Goal: Information Seeking & Learning: Learn about a topic

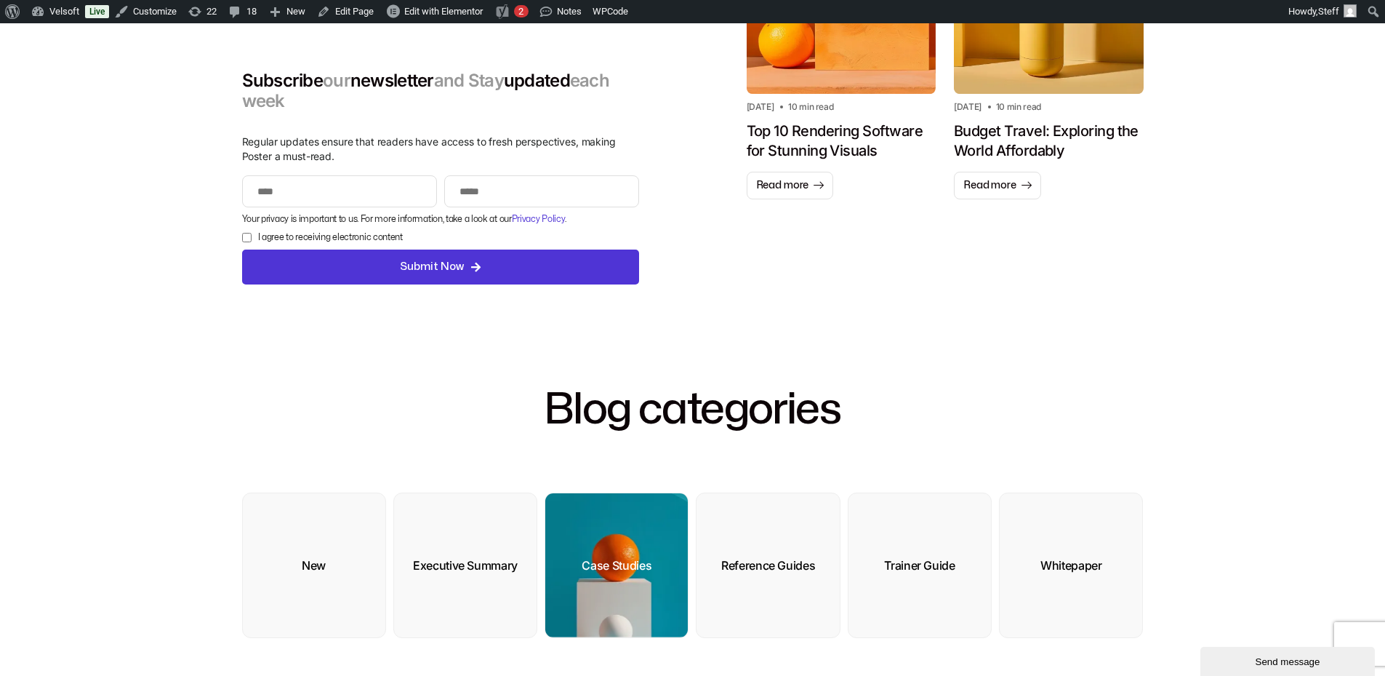
scroll to position [436, 0]
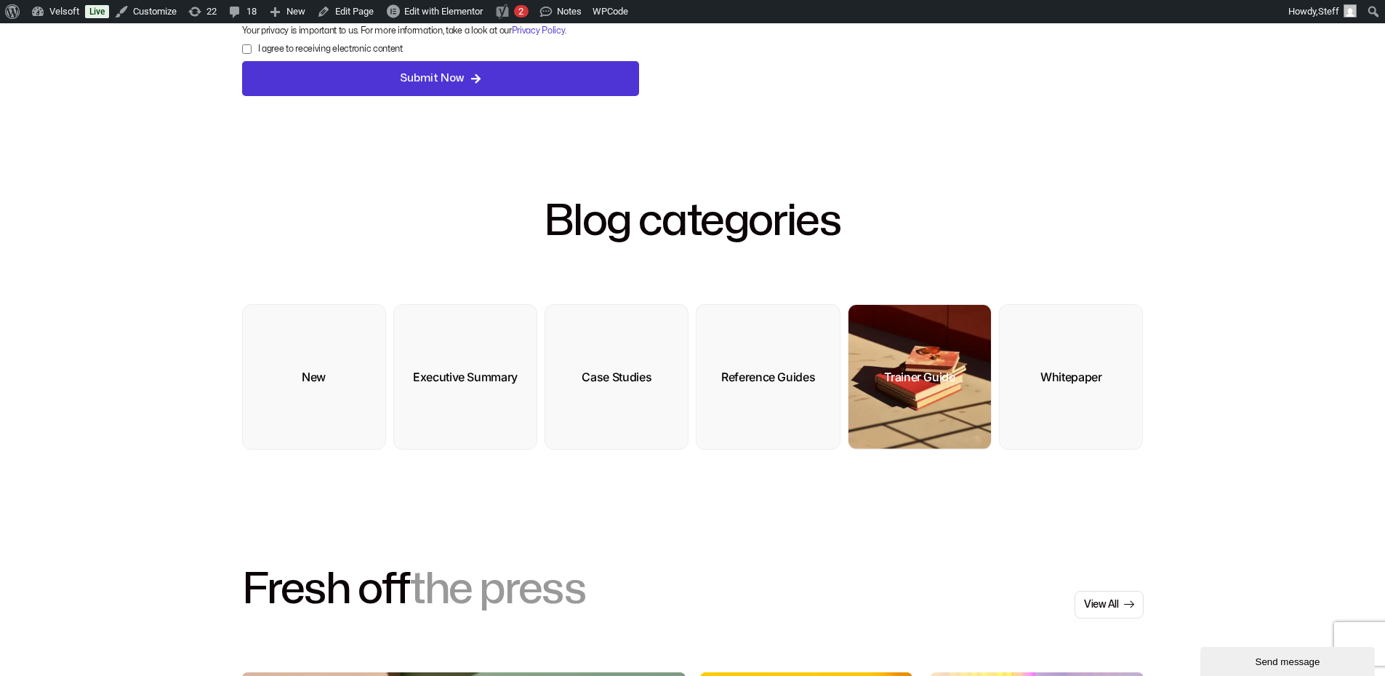
click at [897, 387] on img at bounding box center [920, 377] width 143 height 144
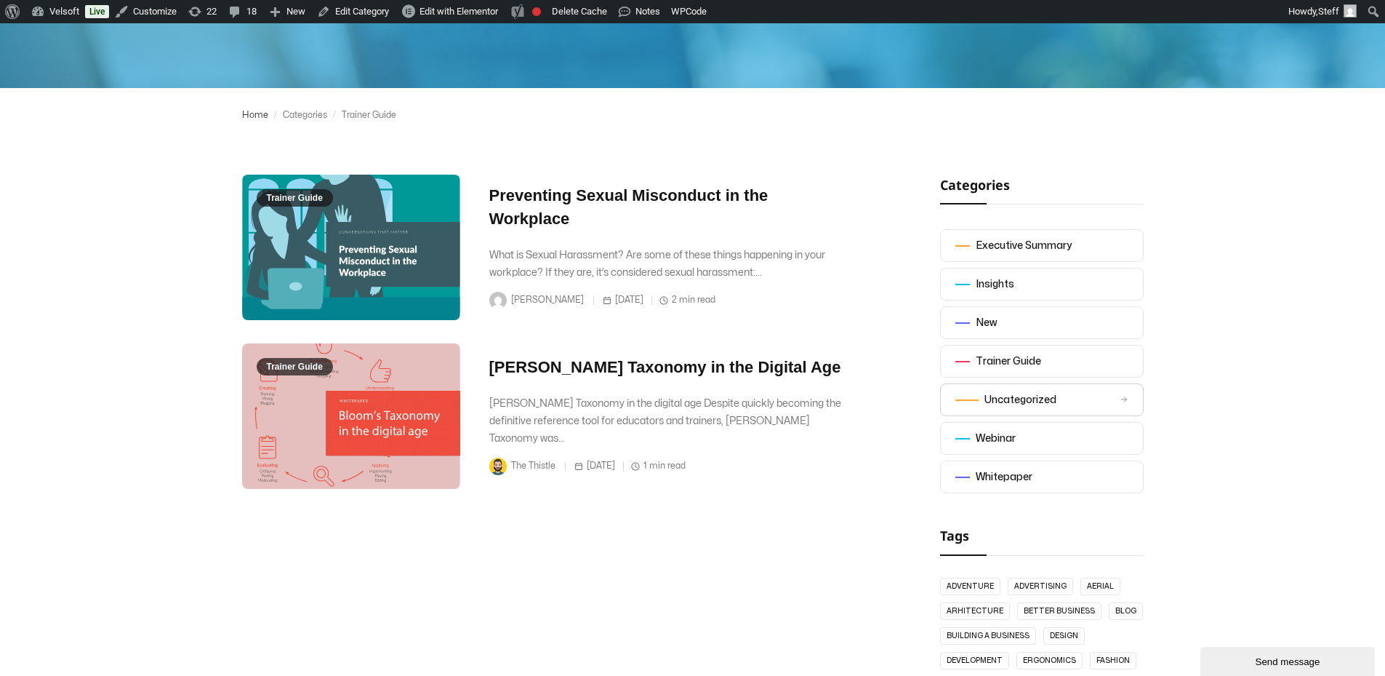
scroll to position [364, 0]
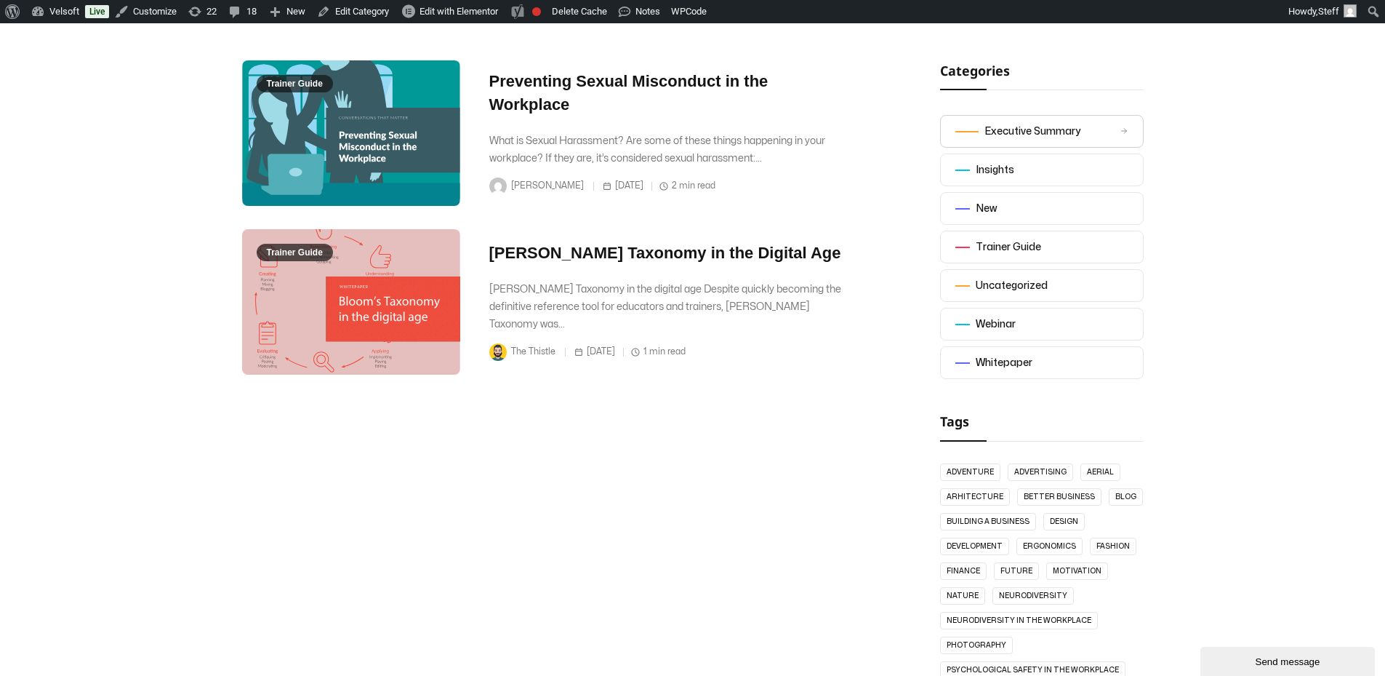
click at [1017, 115] on link "Executive Summary" at bounding box center [1042, 131] width 204 height 33
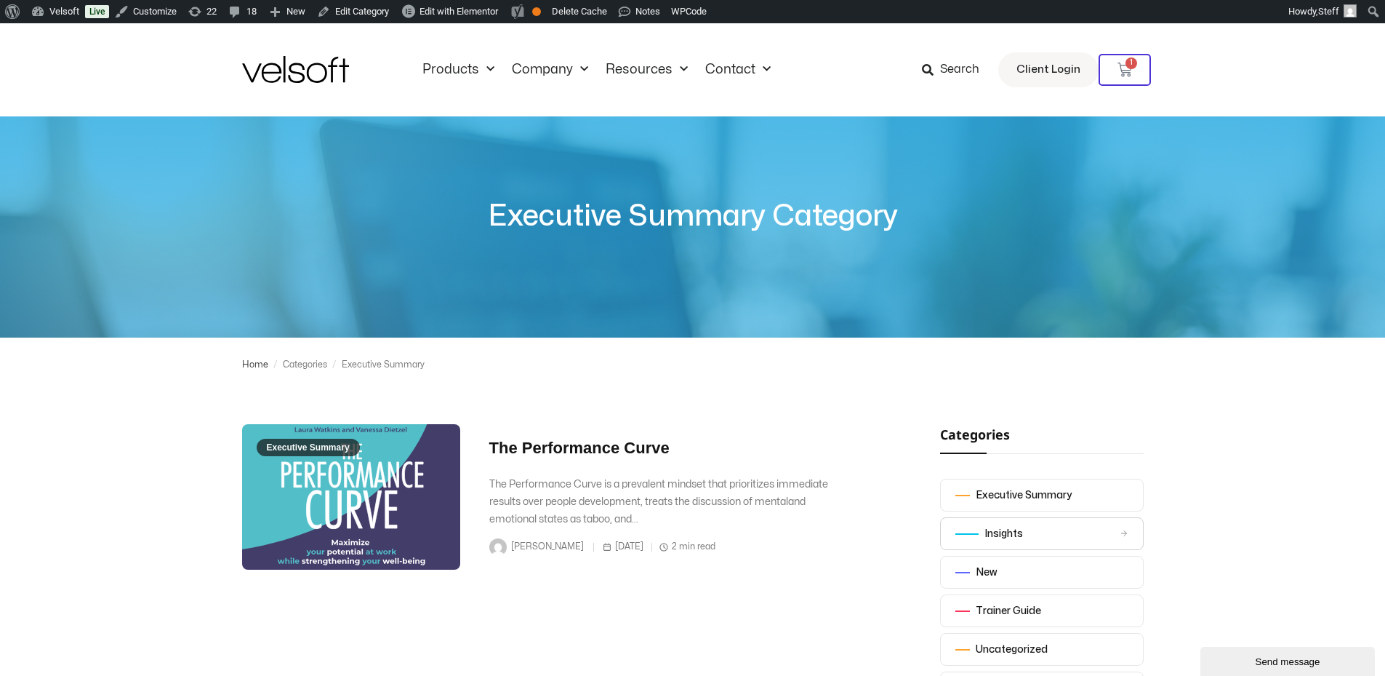
click at [1000, 537] on div "Insights" at bounding box center [1004, 533] width 39 height 17
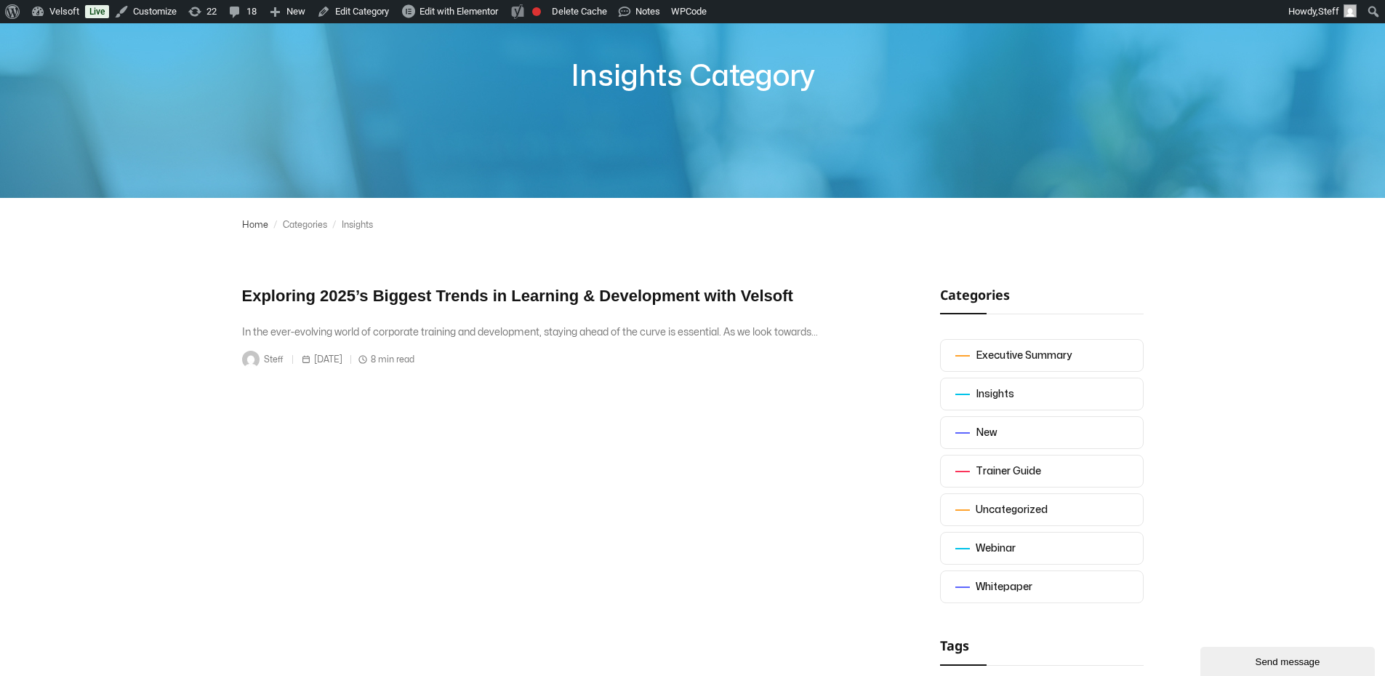
scroll to position [145, 0]
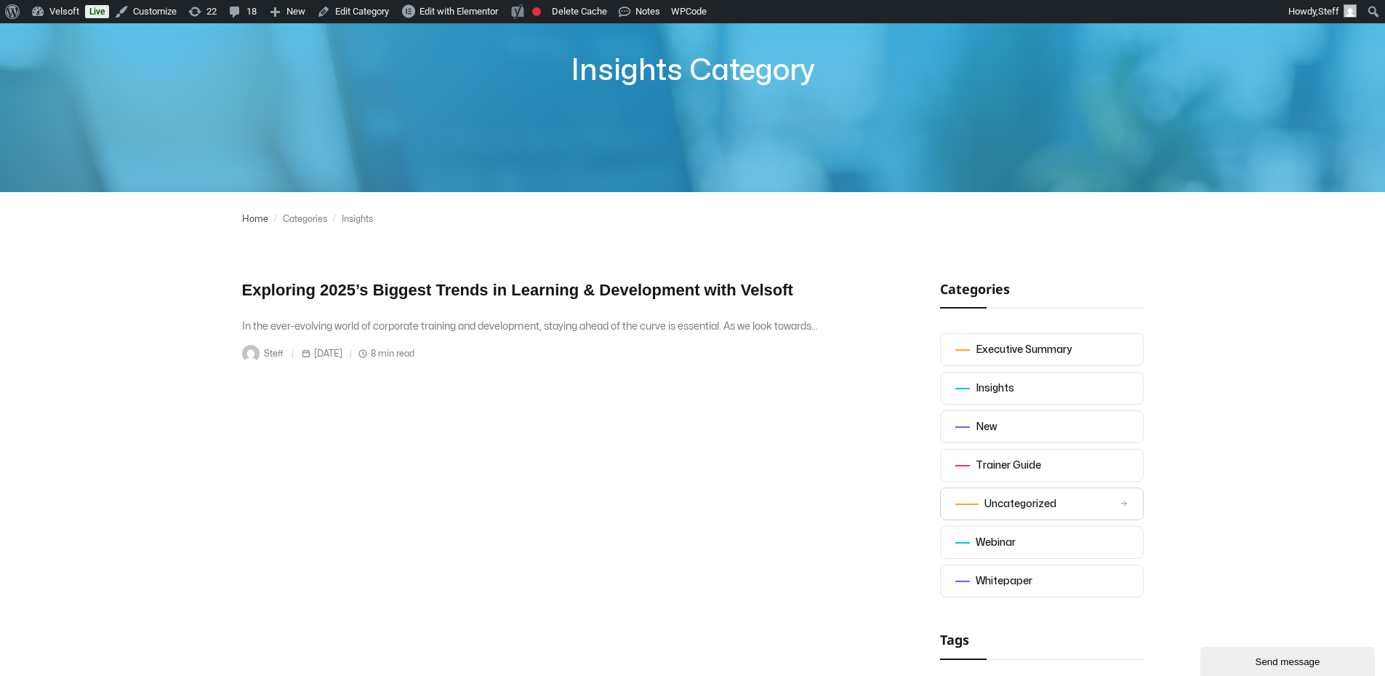
click at [1018, 508] on div "Uncategorized" at bounding box center [1021, 503] width 72 height 17
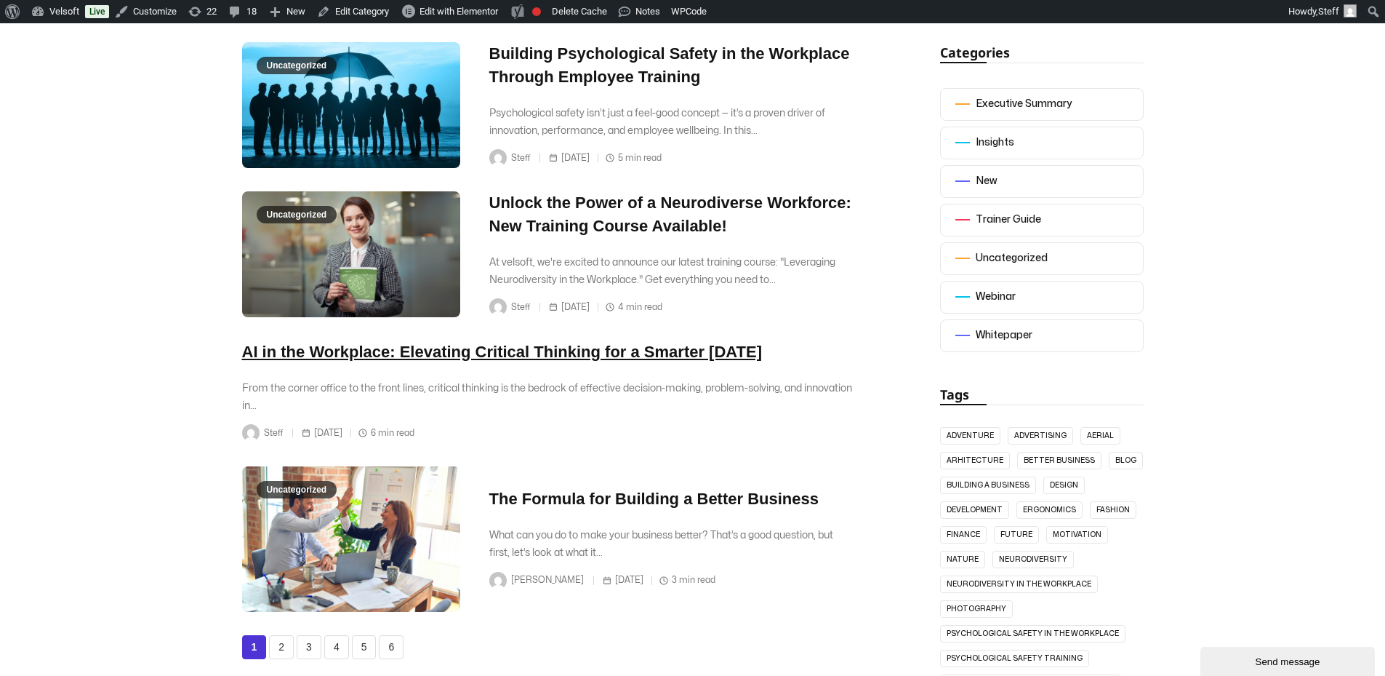
scroll to position [291, 0]
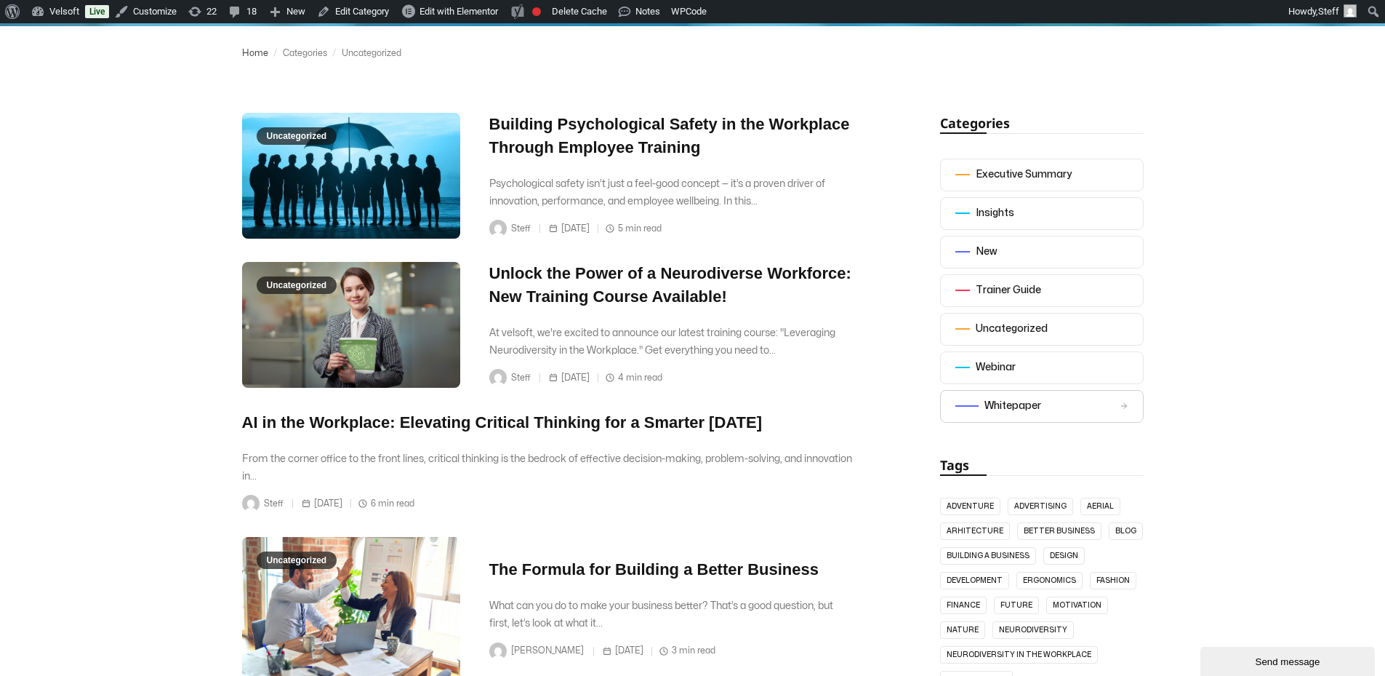
click at [998, 405] on div "Whitepaper" at bounding box center [1013, 405] width 57 height 17
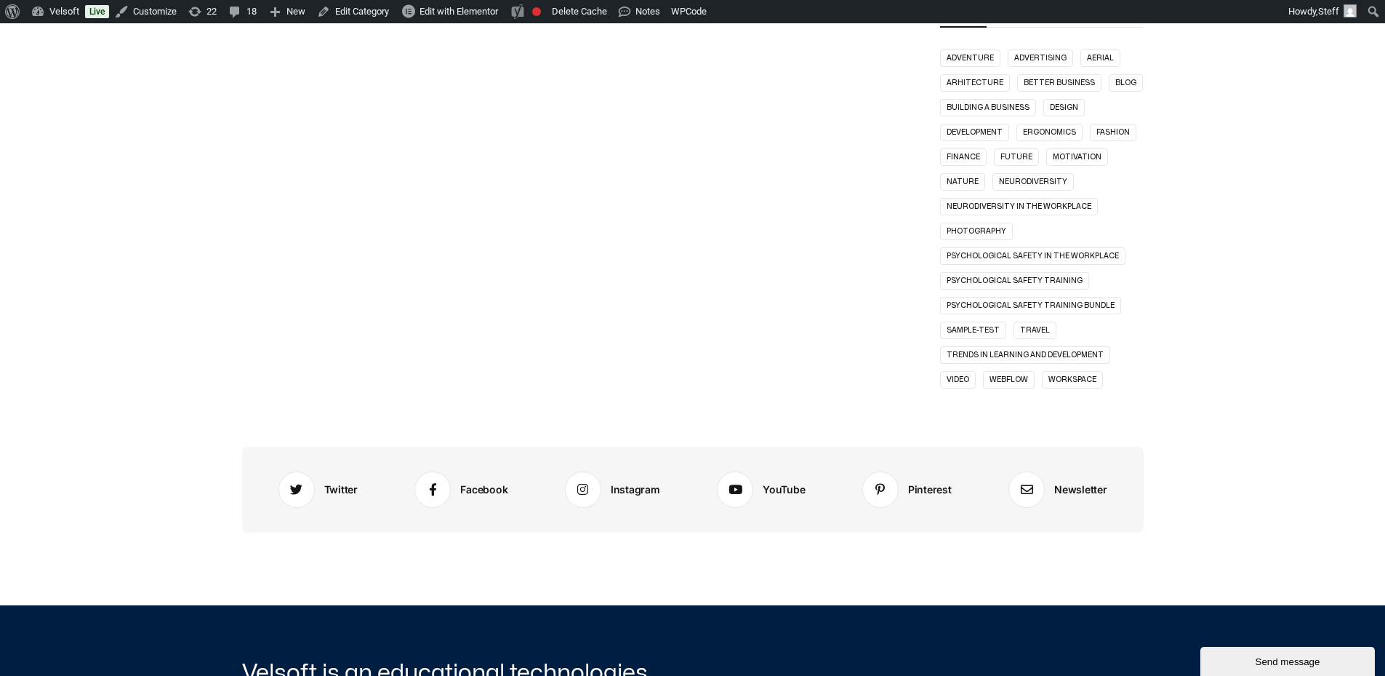
scroll to position [1091, 0]
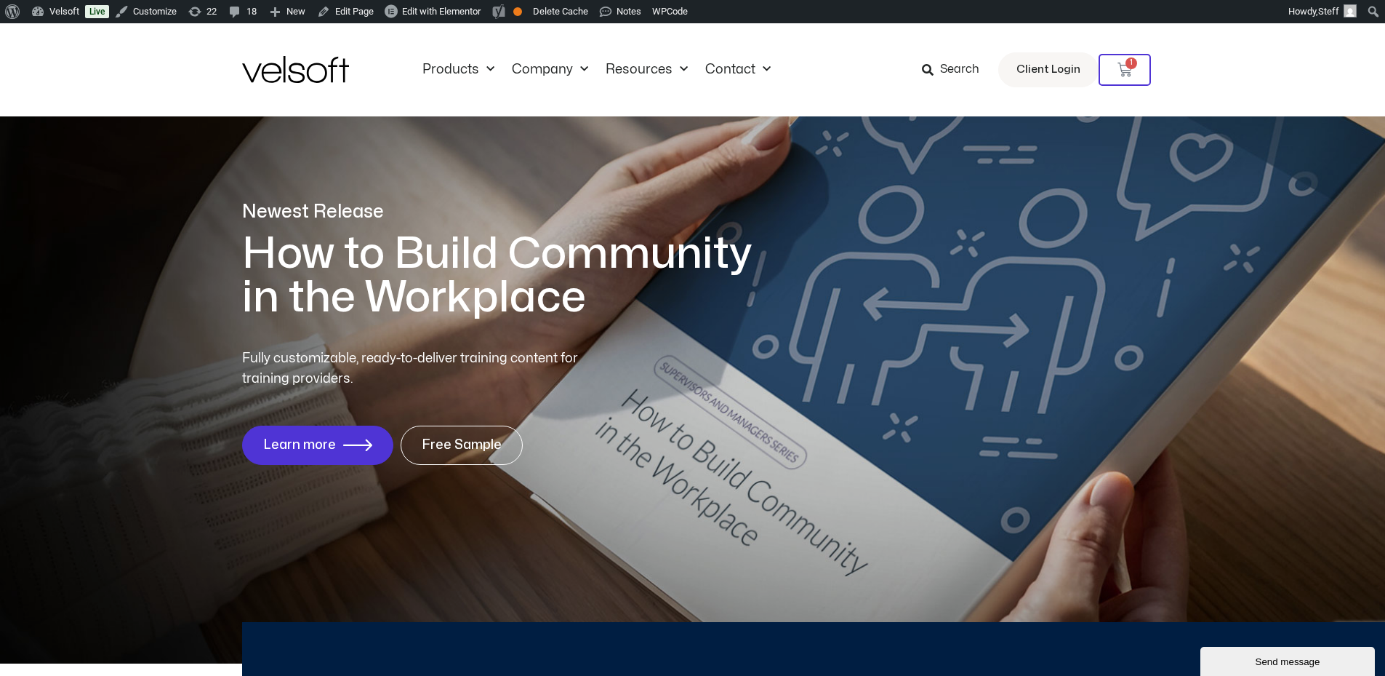
scroll to position [145, 0]
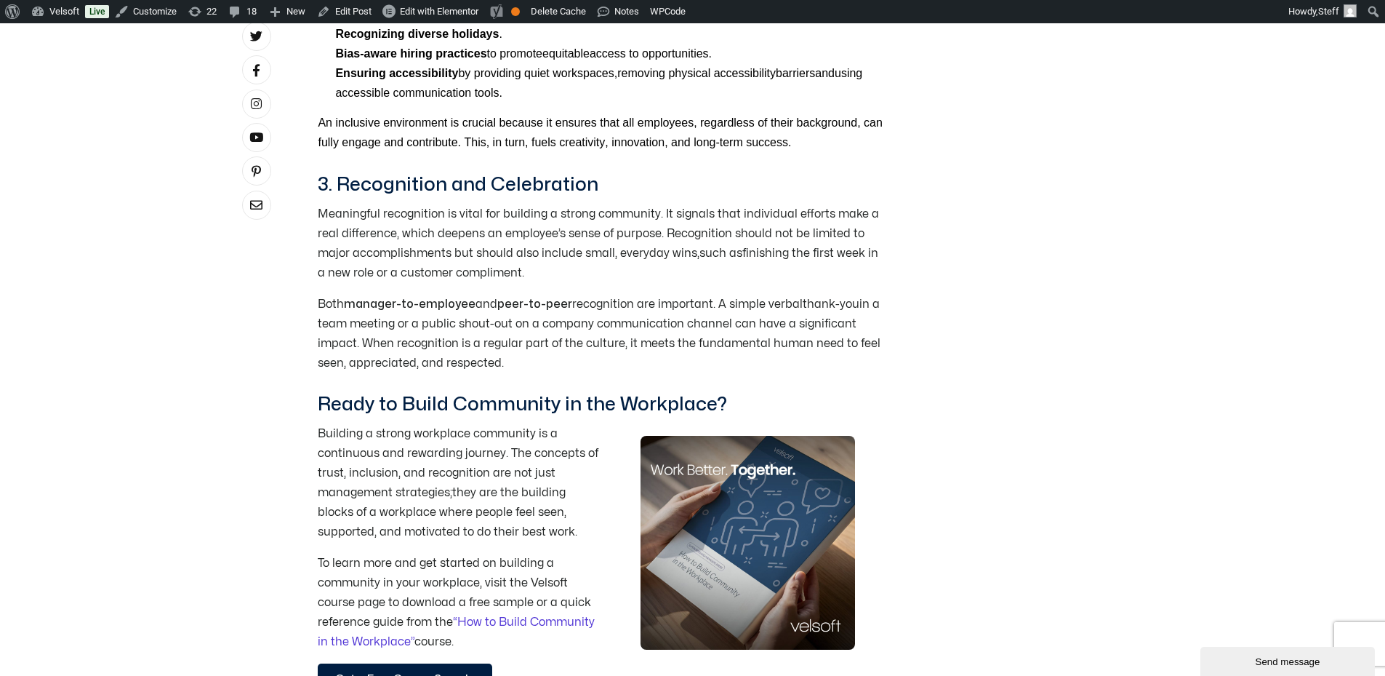
scroll to position [2109, 0]
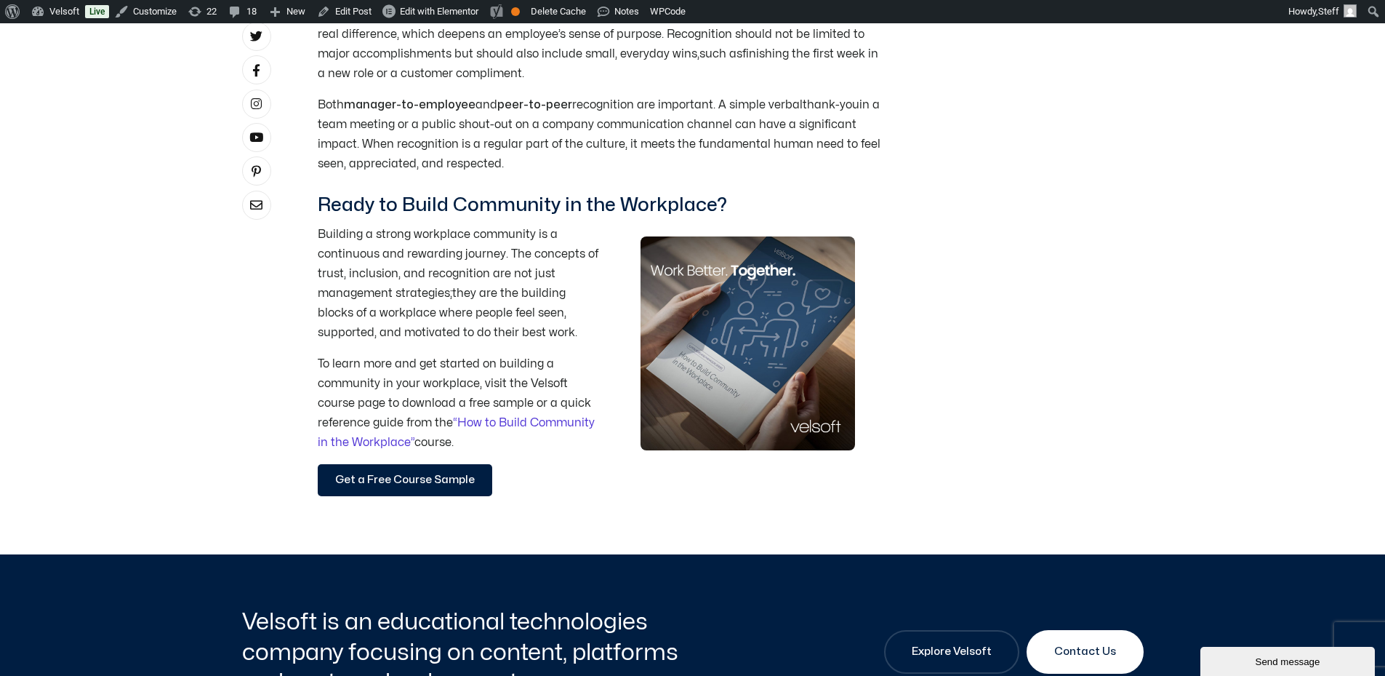
click at [400, 471] on span "Get a Free Course Sample" at bounding box center [405, 479] width 140 height 17
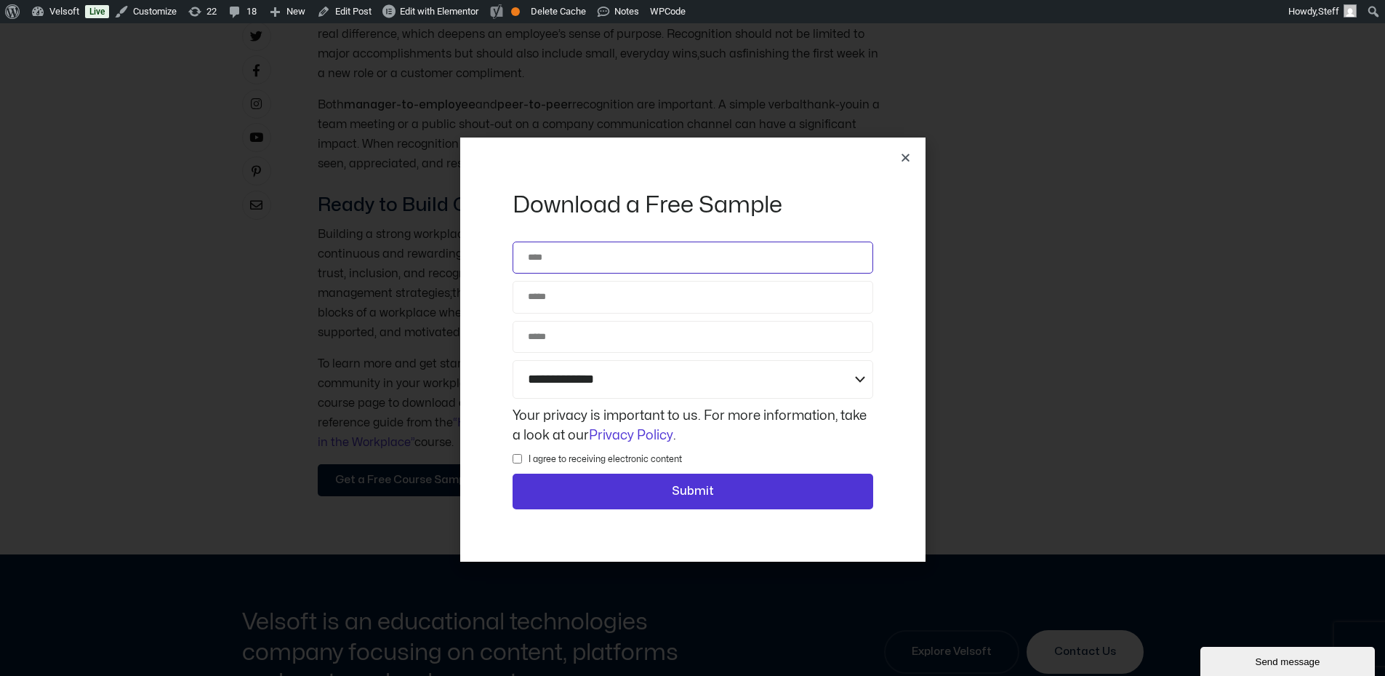
click at [604, 259] on input "Name" at bounding box center [693, 257] width 361 height 32
type input "**********"
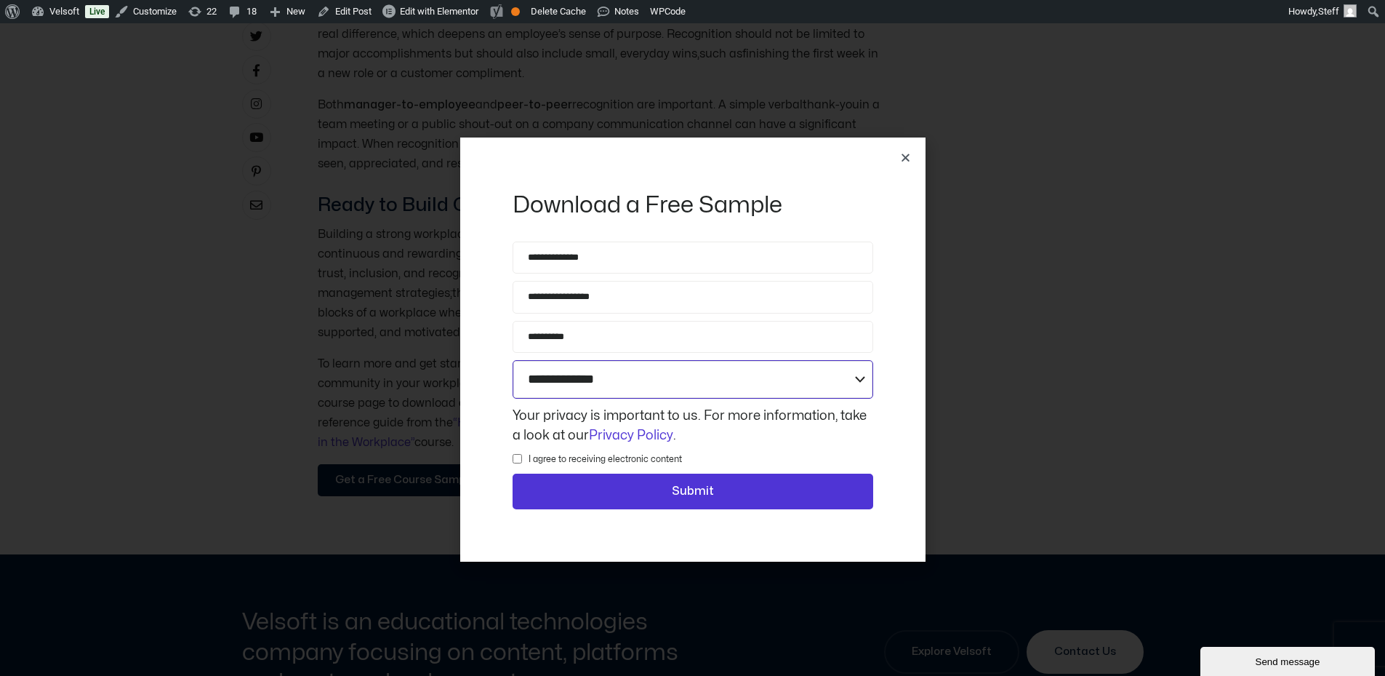
drag, startPoint x: 572, startPoint y: 376, endPoint x: 572, endPoint y: 384, distance: 8.0
click at [572, 376] on select "**********" at bounding box center [693, 379] width 361 height 39
click at [513, 360] on select "**********" at bounding box center [693, 379] width 361 height 39
drag, startPoint x: 573, startPoint y: 383, endPoint x: 574, endPoint y: 399, distance: 16.0
click at [573, 383] on select "**********" at bounding box center [693, 379] width 361 height 39
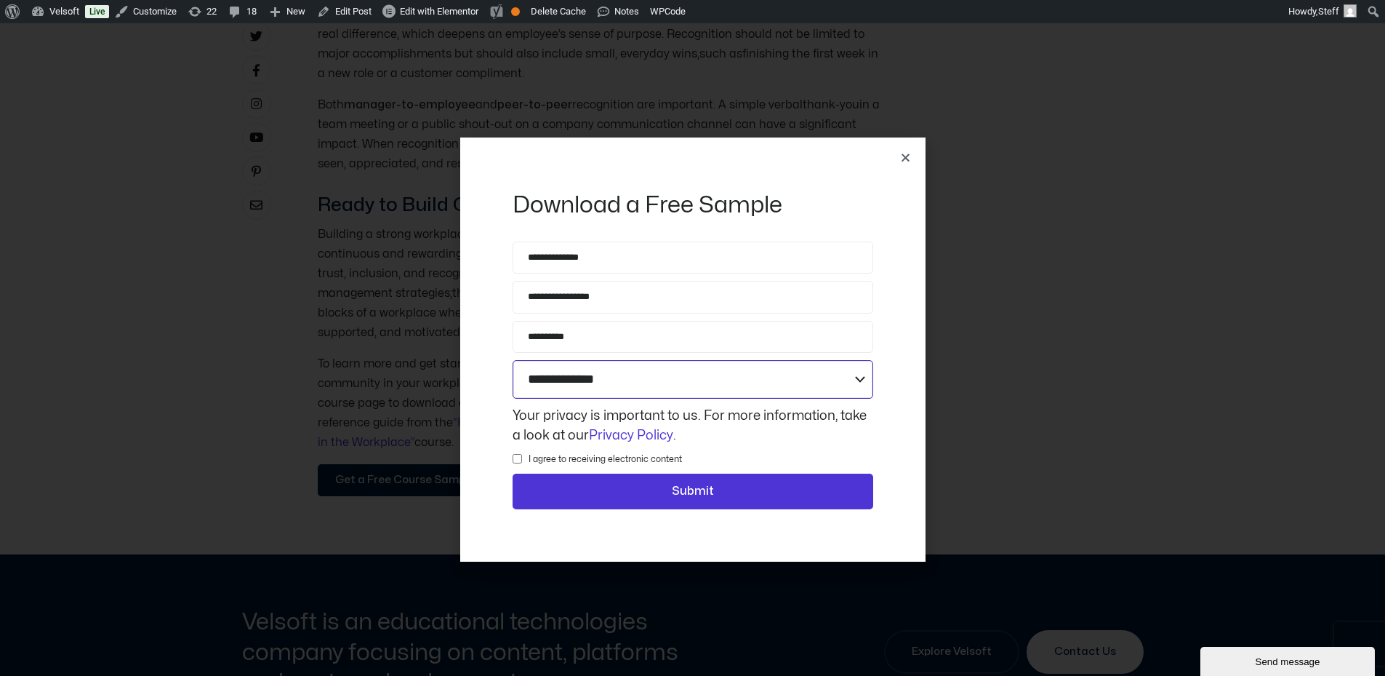
select select "**********"
click at [513, 360] on select "**********" at bounding box center [693, 379] width 361 height 39
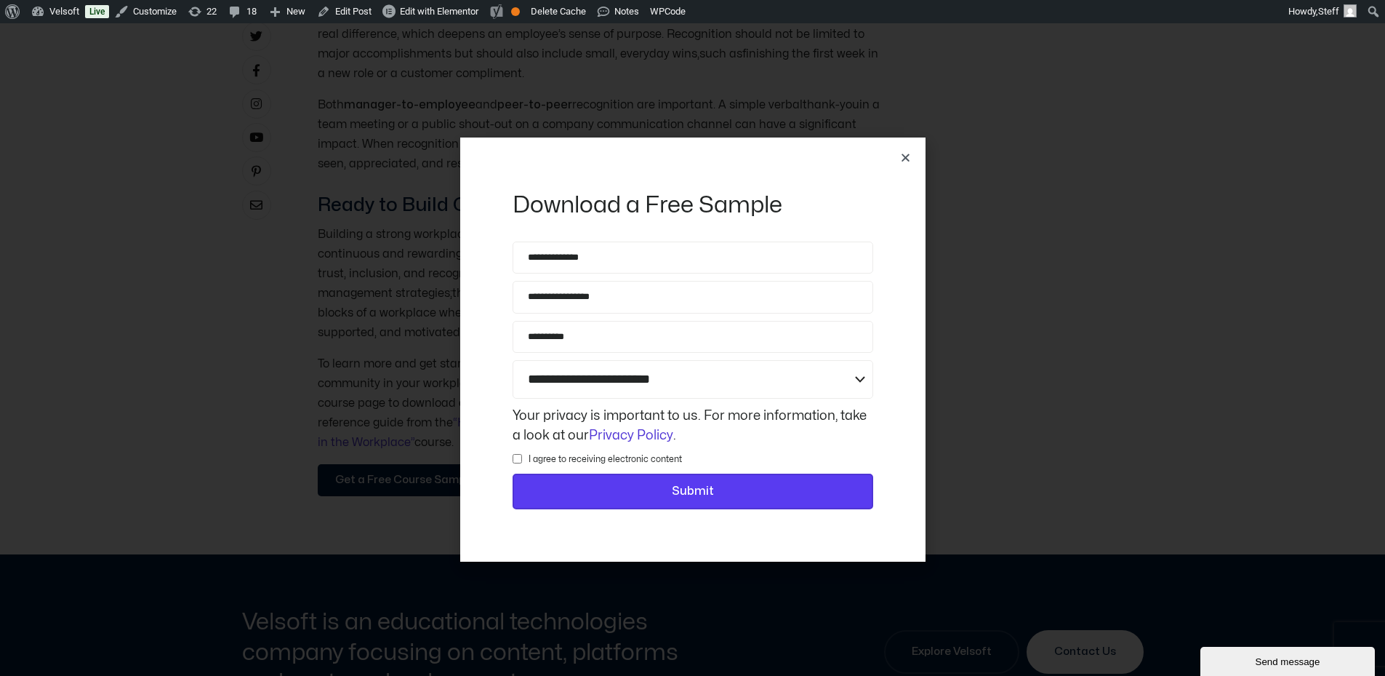
click at [641, 492] on span "Submit" at bounding box center [693, 491] width 323 height 19
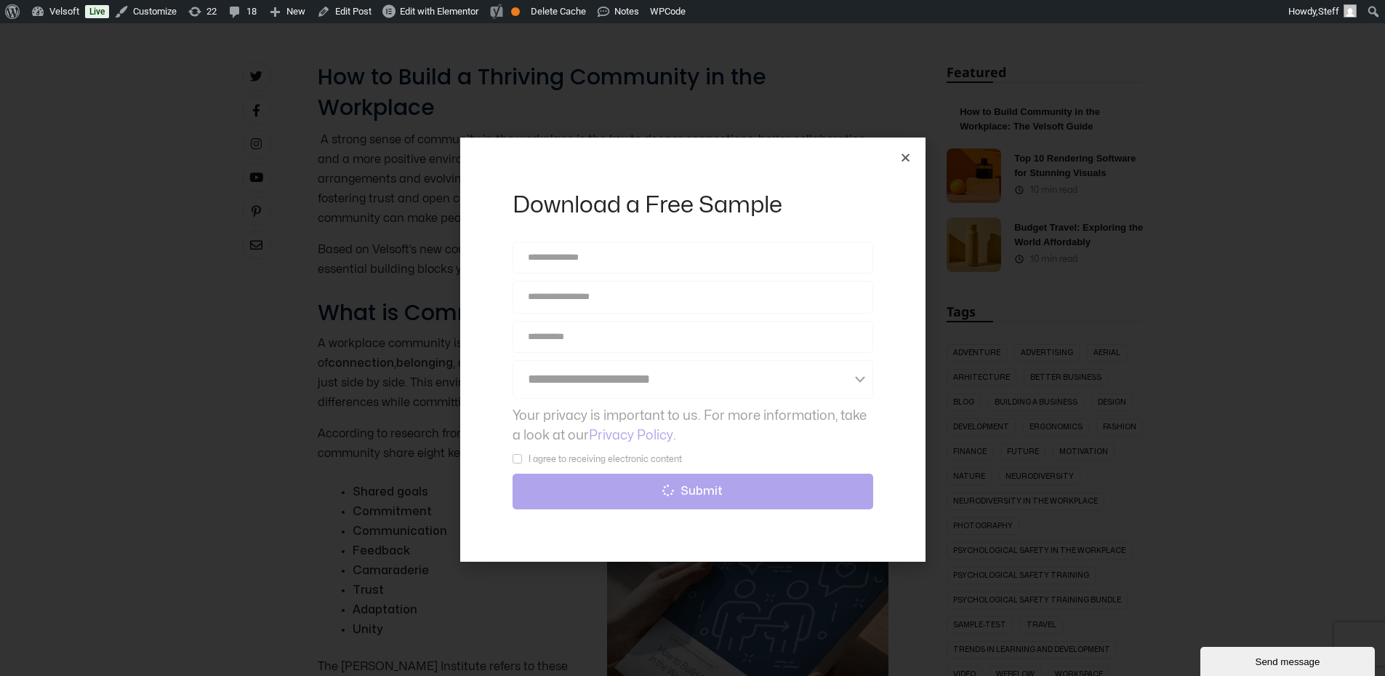
scroll to position [436, 0]
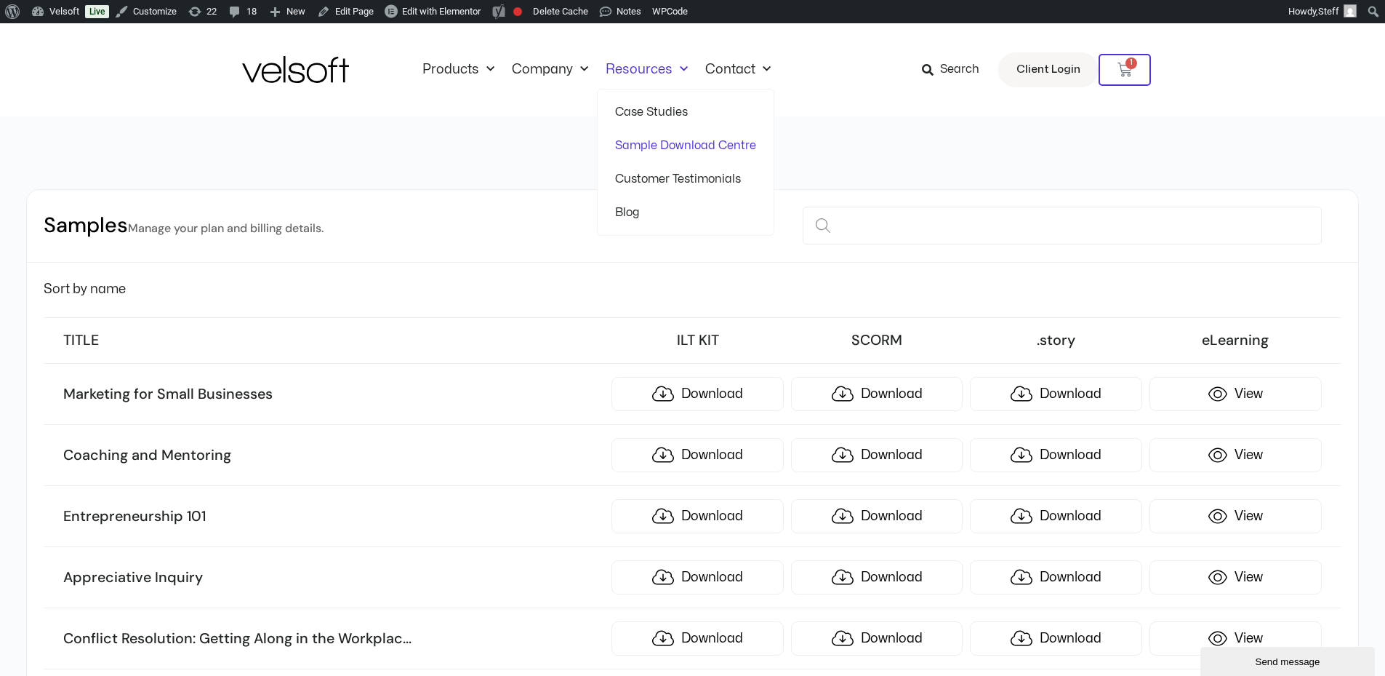
click at [633, 220] on link "Blog" at bounding box center [685, 212] width 141 height 33
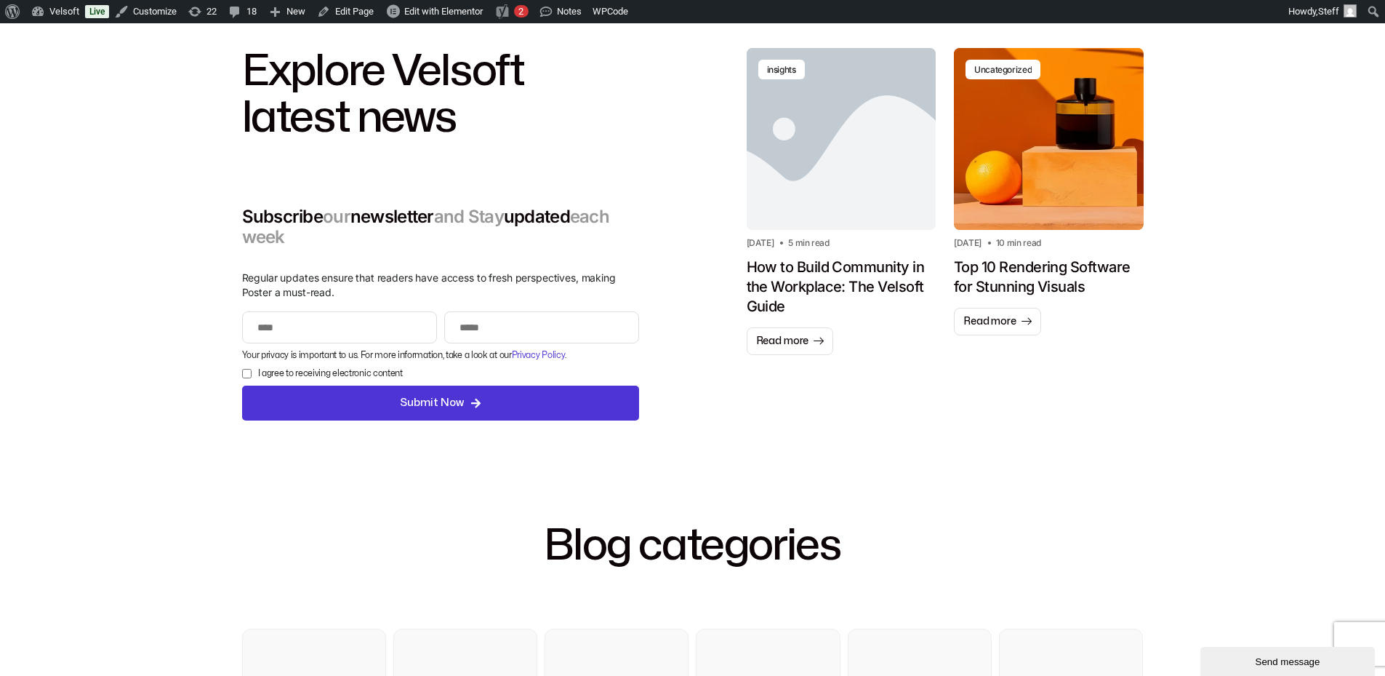
scroll to position [364, 0]
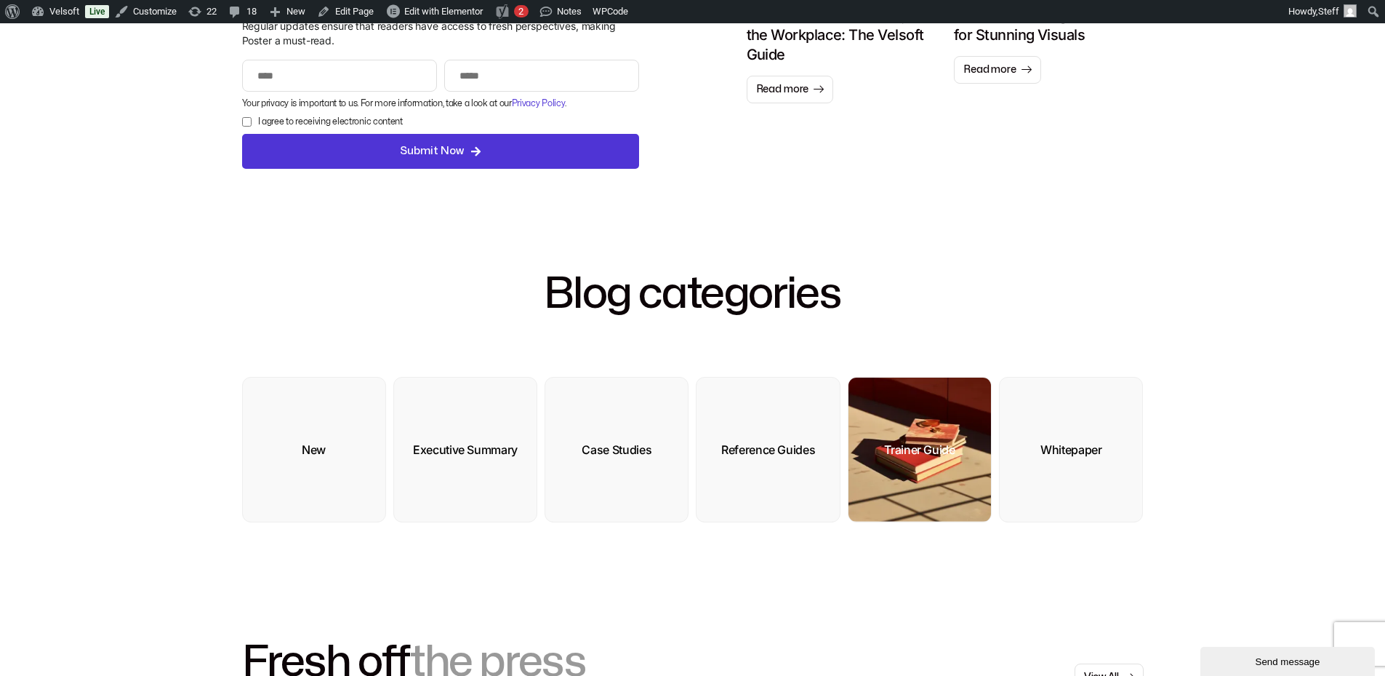
click at [945, 427] on img at bounding box center [920, 449] width 143 height 144
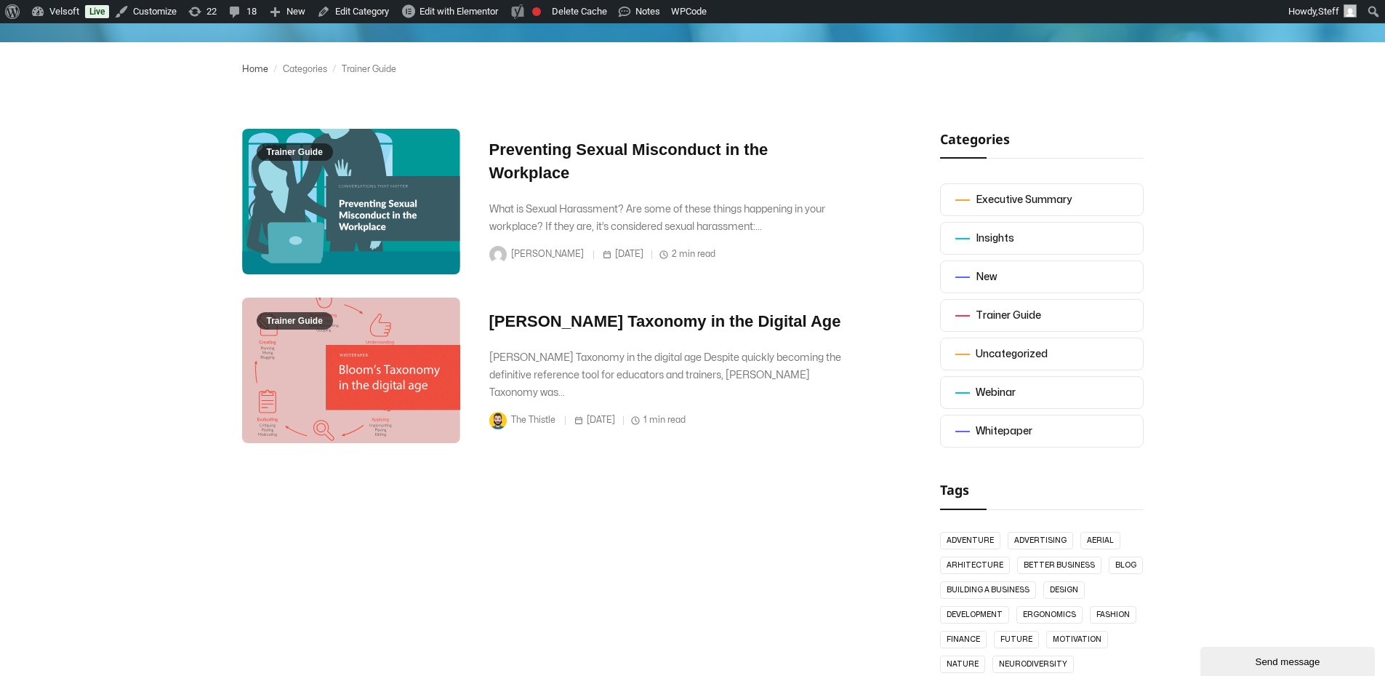
scroll to position [73, 0]
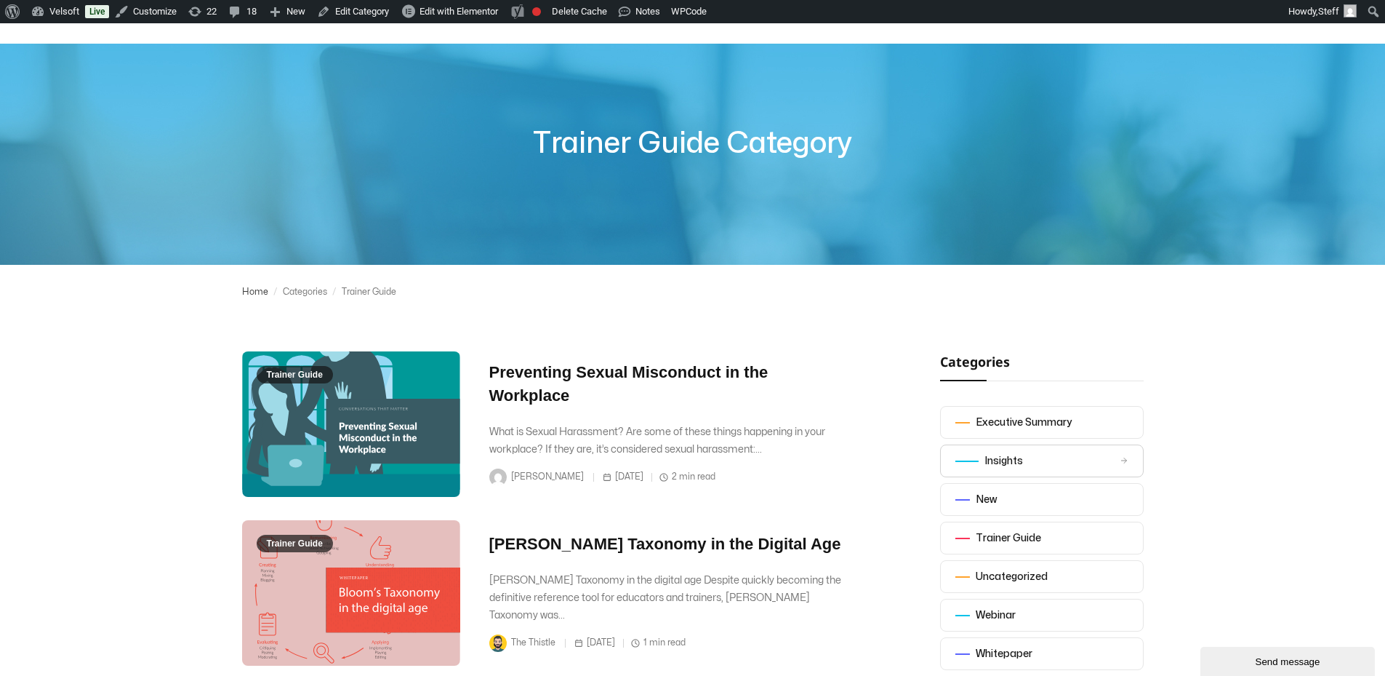
click at [985, 458] on div "Insights" at bounding box center [1004, 460] width 39 height 17
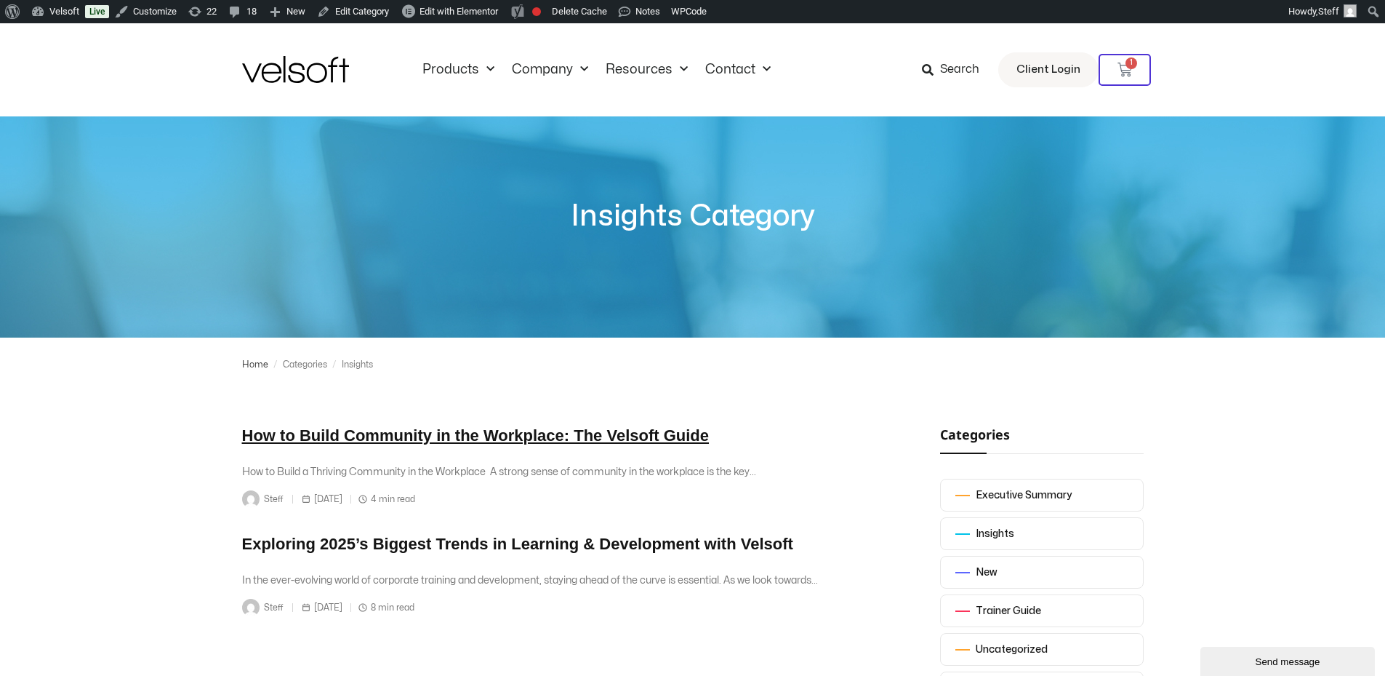
click at [444, 434] on link "How to Build Community in the Workplace: The Velsoft Guide" at bounding box center [476, 435] width 468 height 18
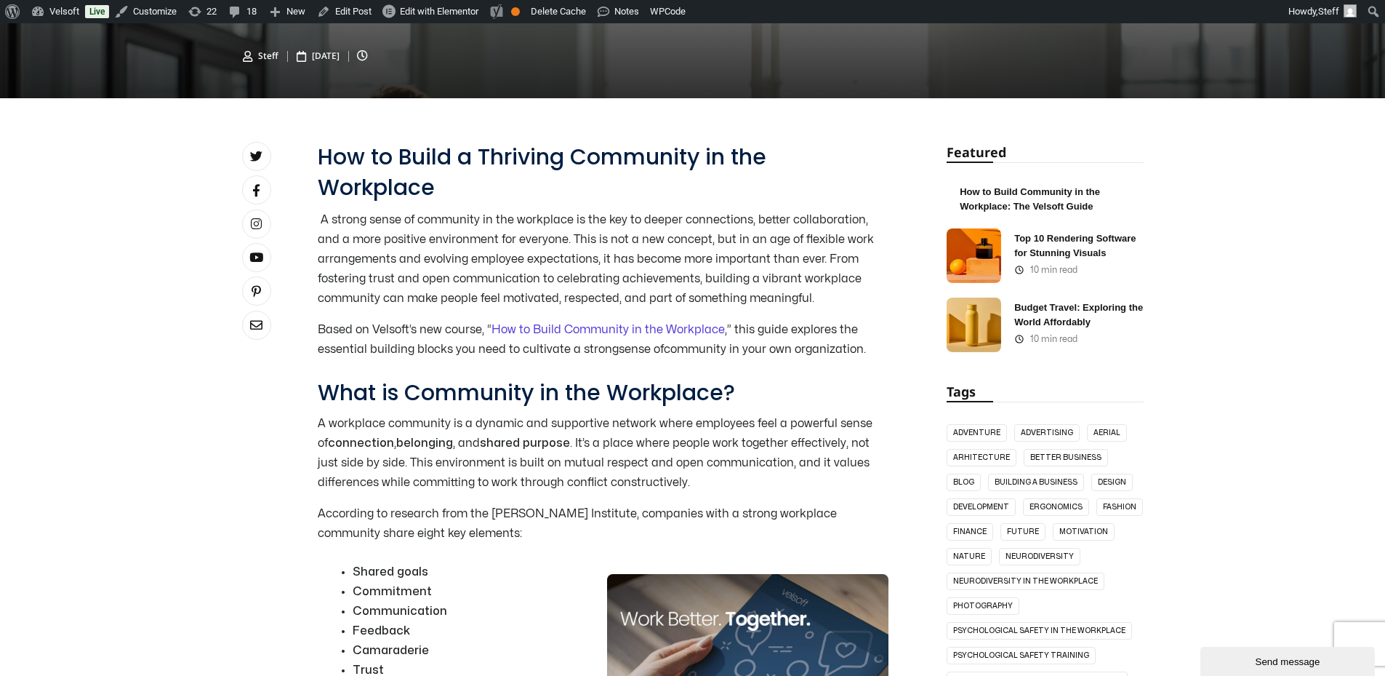
scroll to position [582, 0]
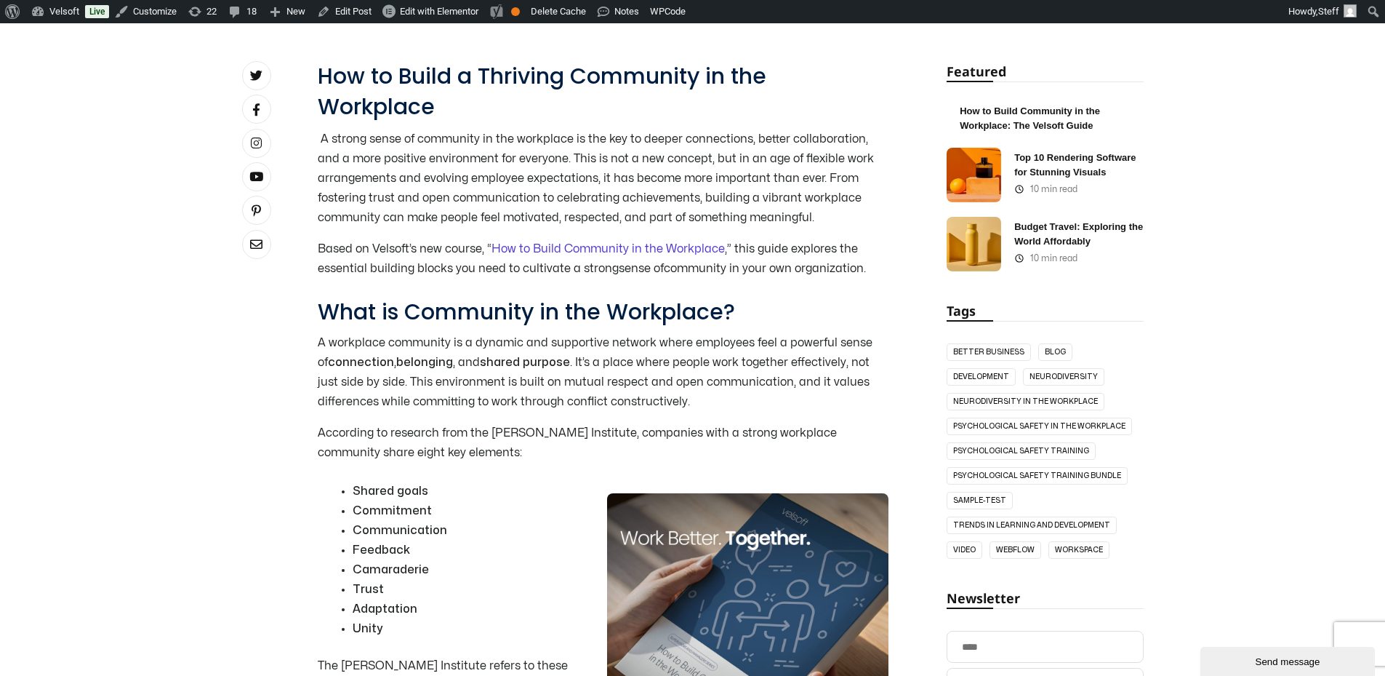
scroll to position [364, 0]
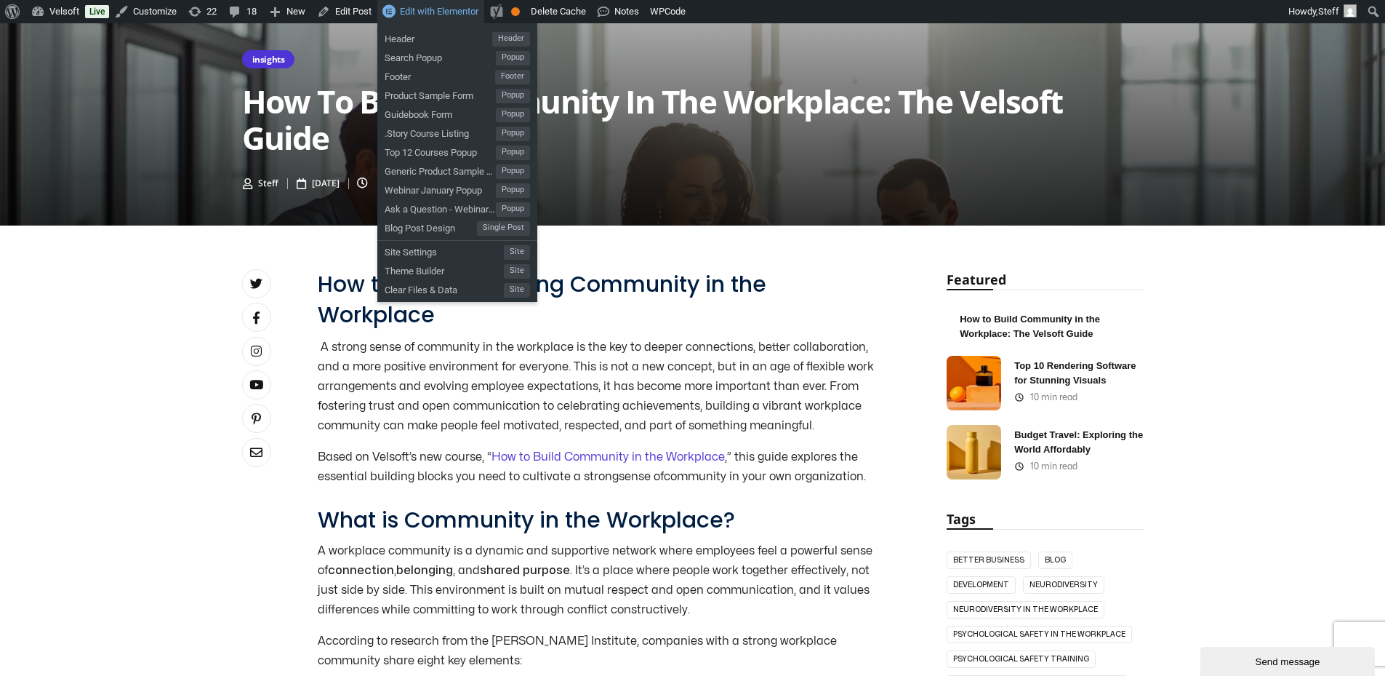
click at [450, 11] on span "Edit with Elementor" at bounding box center [439, 11] width 79 height 11
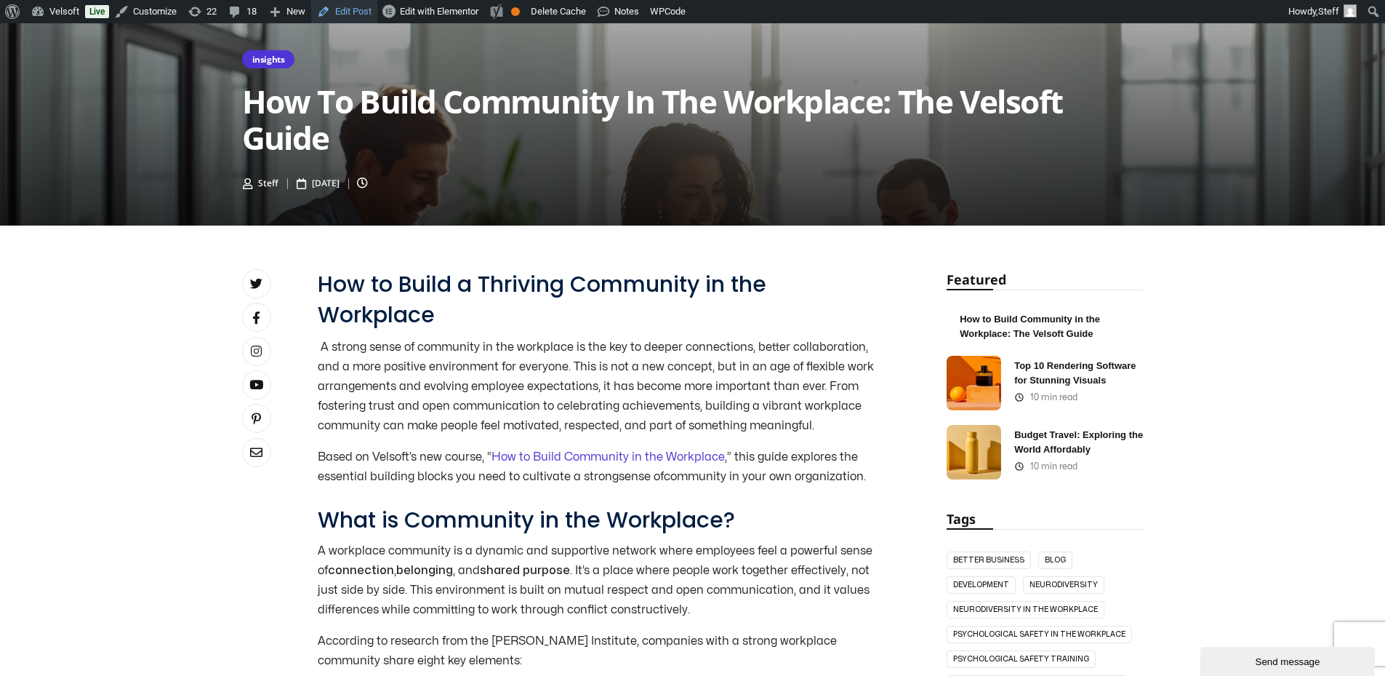
click at [331, 11] on link "Edit Post" at bounding box center [344, 11] width 66 height 23
click at [332, 11] on link "Edit Post" at bounding box center [344, 11] width 66 height 23
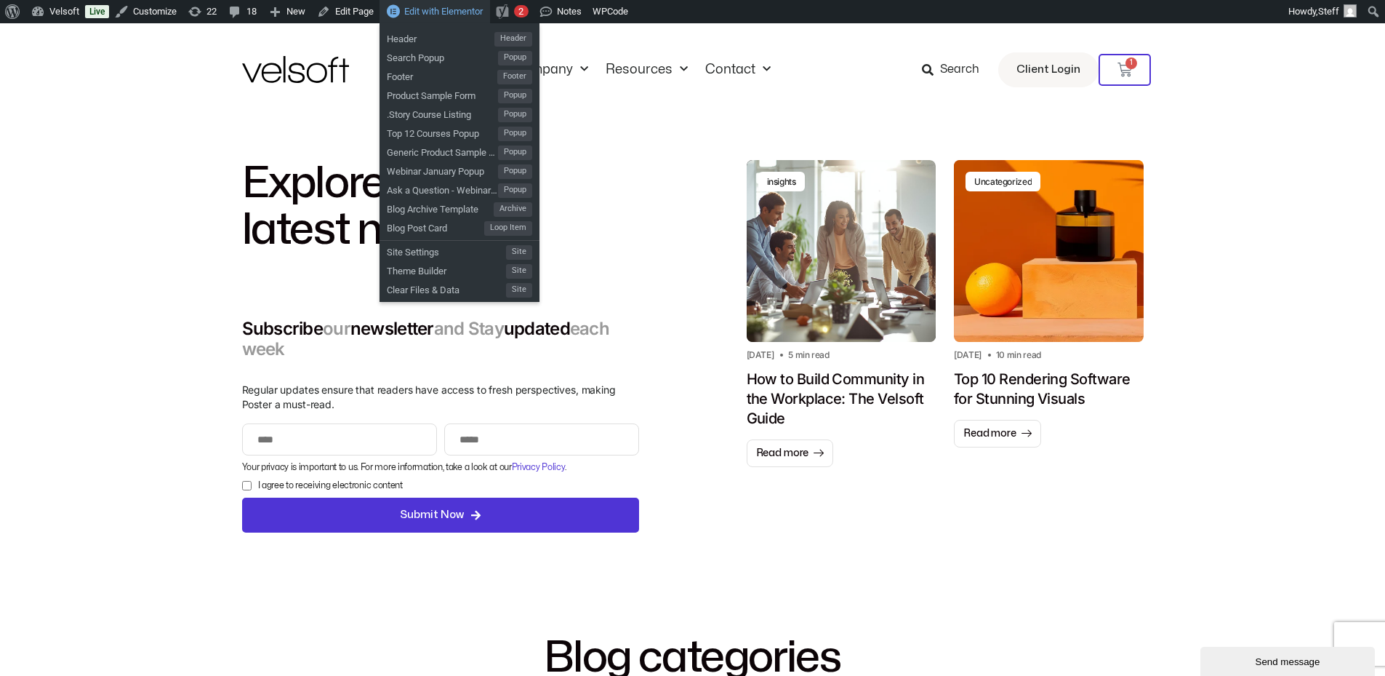
click at [454, 13] on span "Edit with Elementor" at bounding box center [443, 11] width 79 height 11
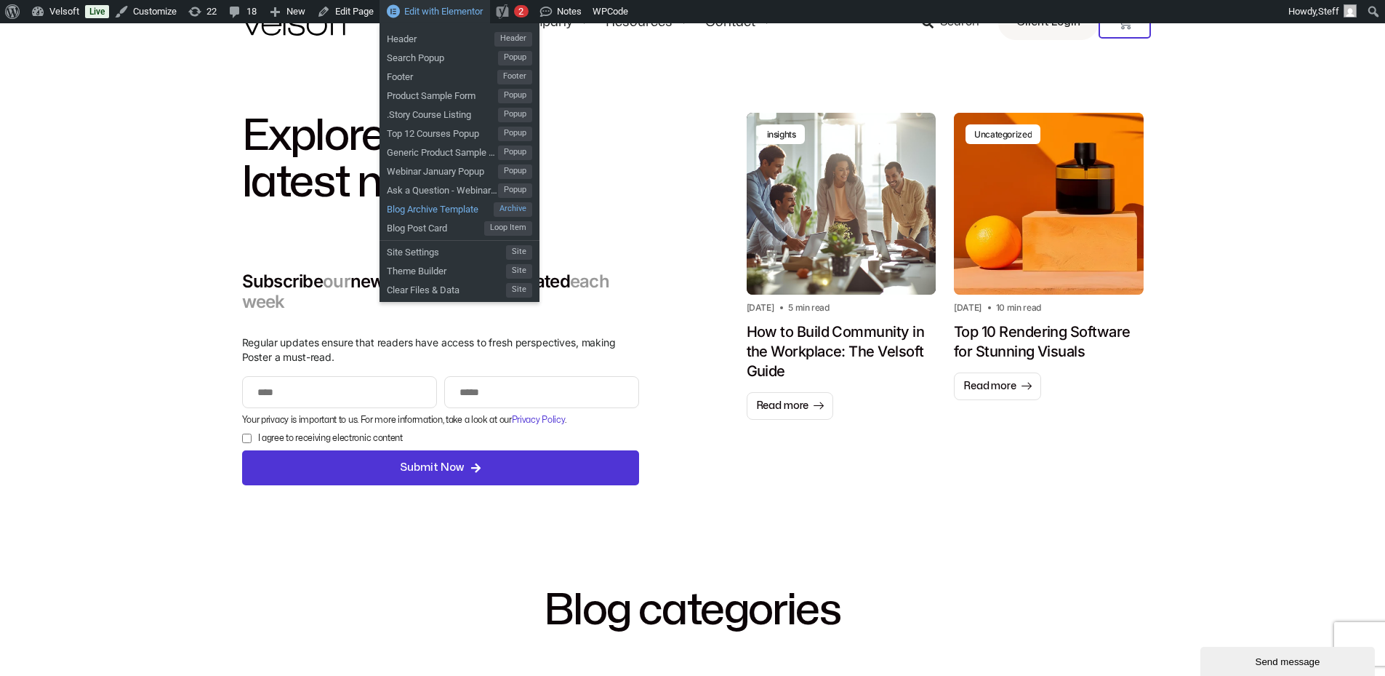
scroll to position [73, 0]
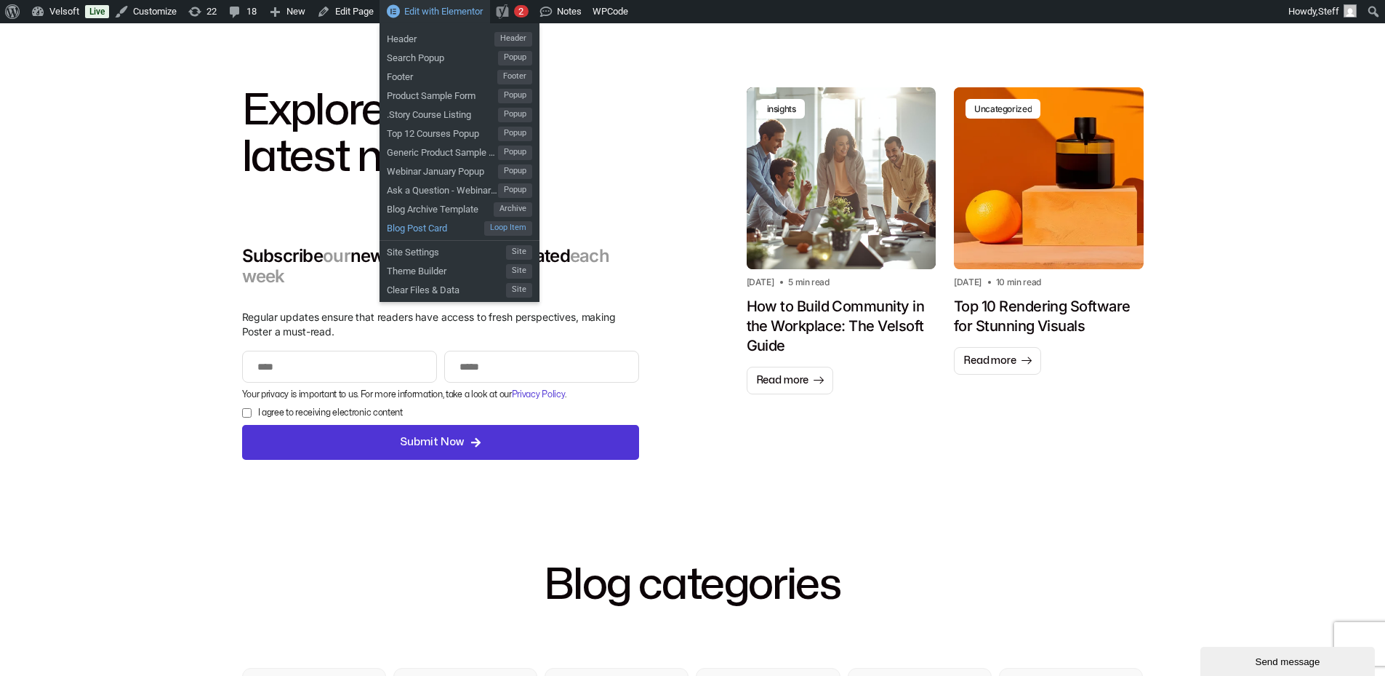
click at [414, 223] on span "Blog Post Card" at bounding box center [435, 226] width 97 height 19
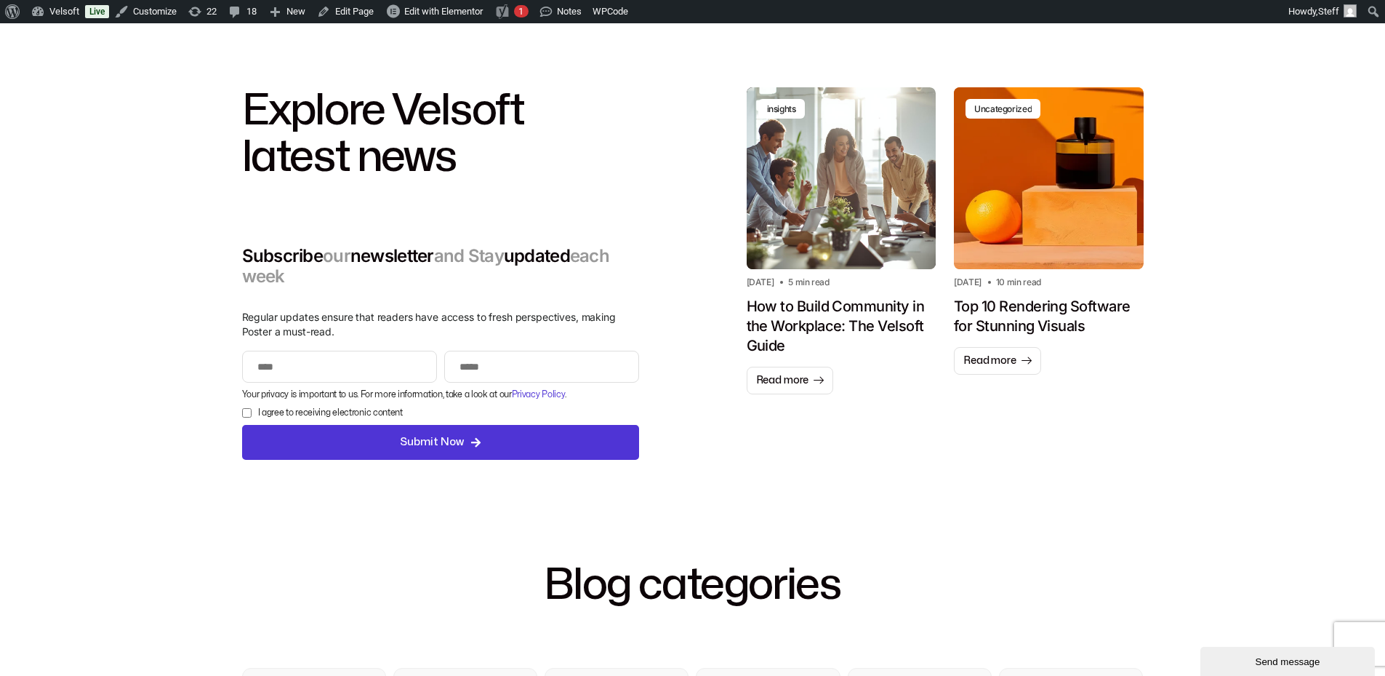
drag, startPoint x: 820, startPoint y: 172, endPoint x: 716, endPoint y: 179, distance: 104.2
click at [716, 179] on div "Explore Velsoft latest news Subscribe our newsletter and Stay updated each week…" at bounding box center [693, 274] width 902 height 460
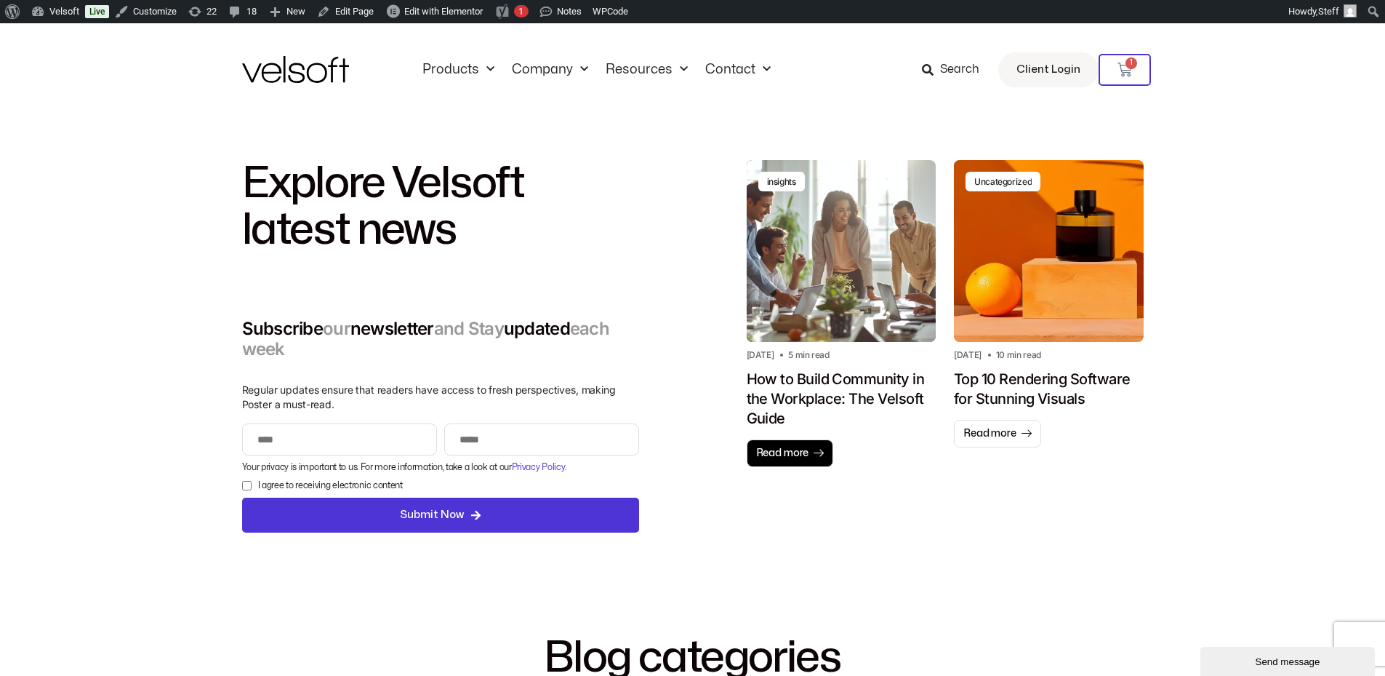
click at [786, 452] on span "Read more" at bounding box center [782, 453] width 53 height 15
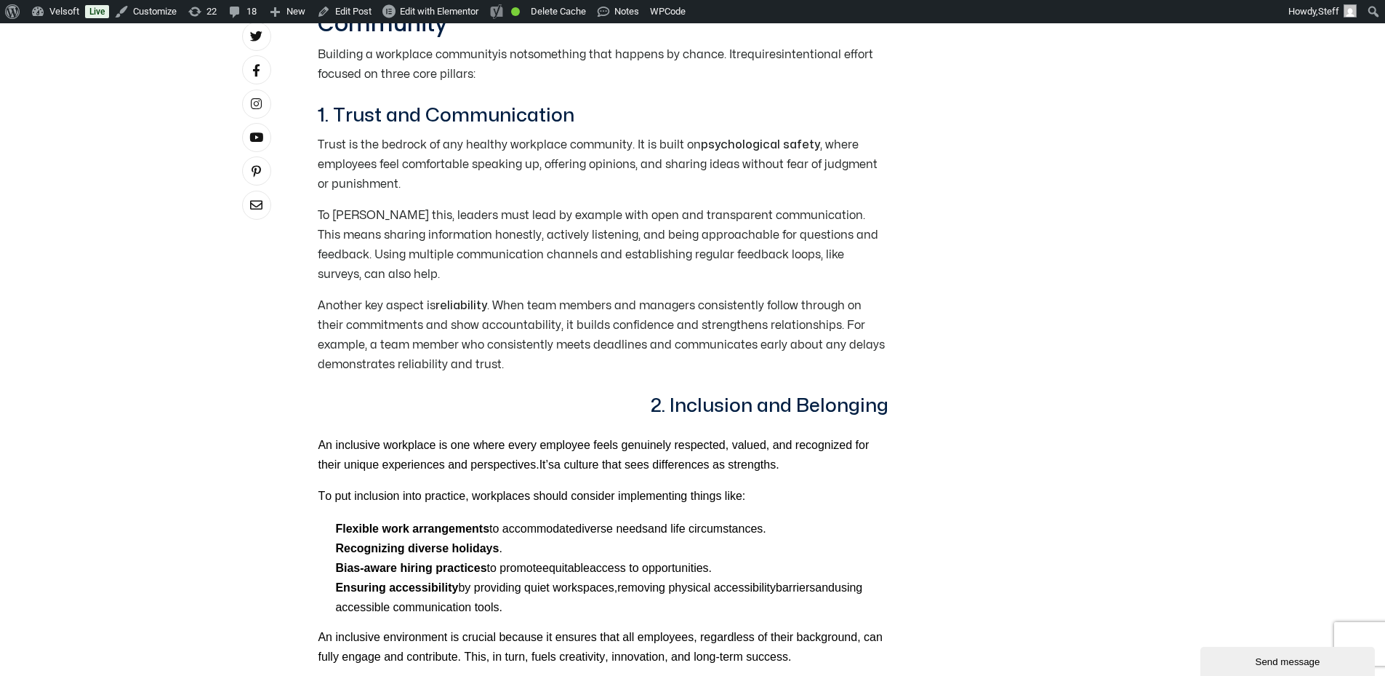
scroll to position [1163, 0]
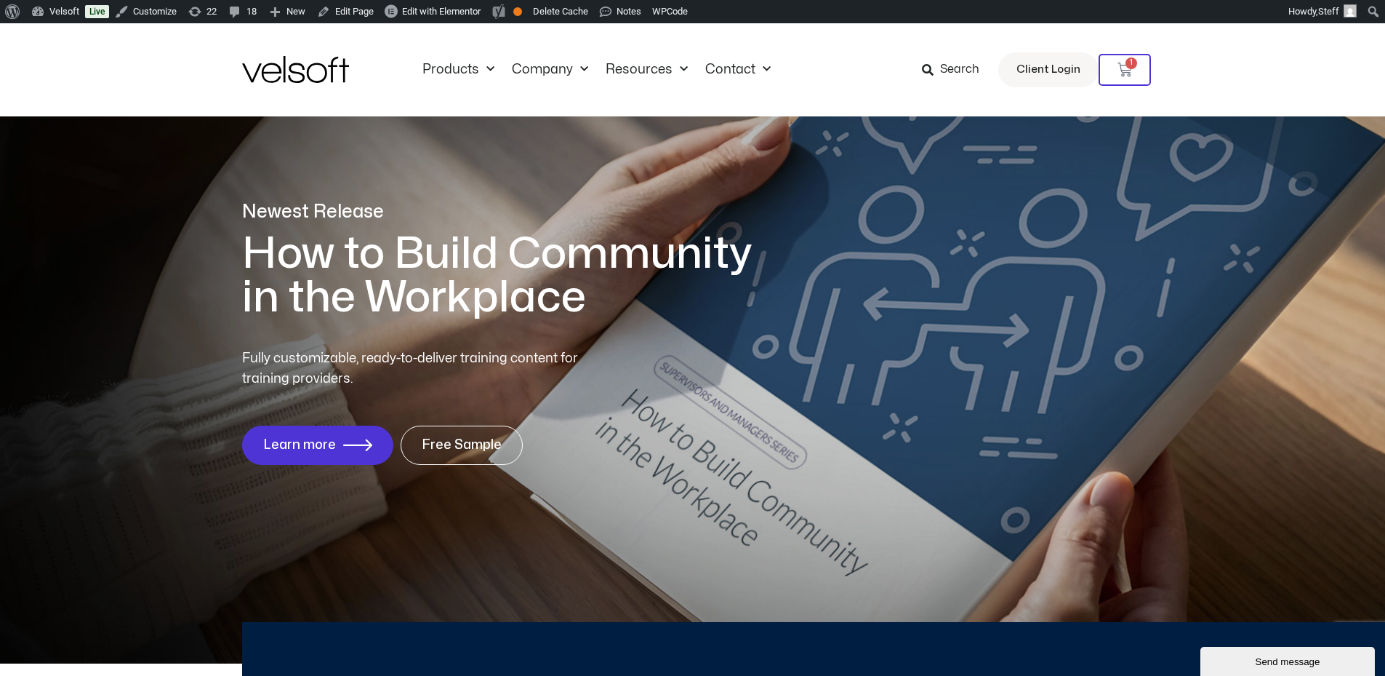
click at [962, 68] on span "Search" at bounding box center [959, 69] width 39 height 19
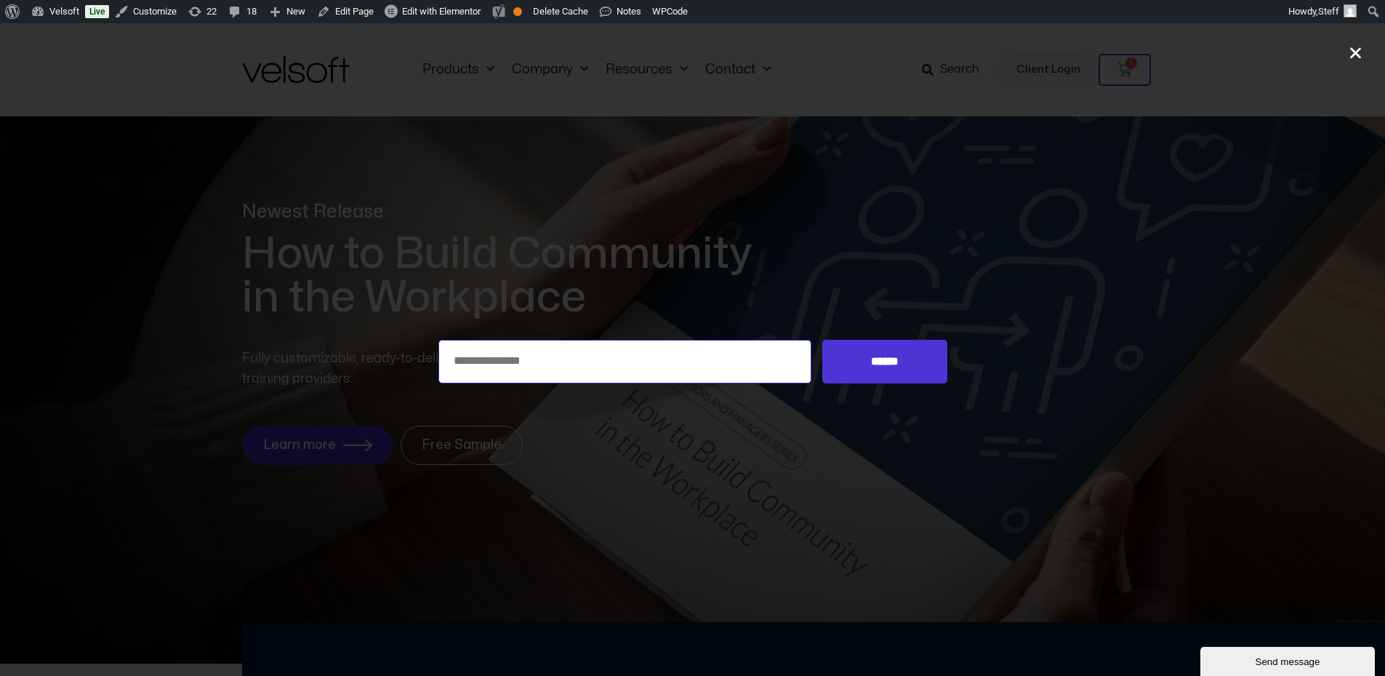
click at [471, 358] on input "Search for:" at bounding box center [625, 362] width 374 height 44
type input "**********"
click at [822, 340] on input "******" at bounding box center [884, 362] width 124 height 44
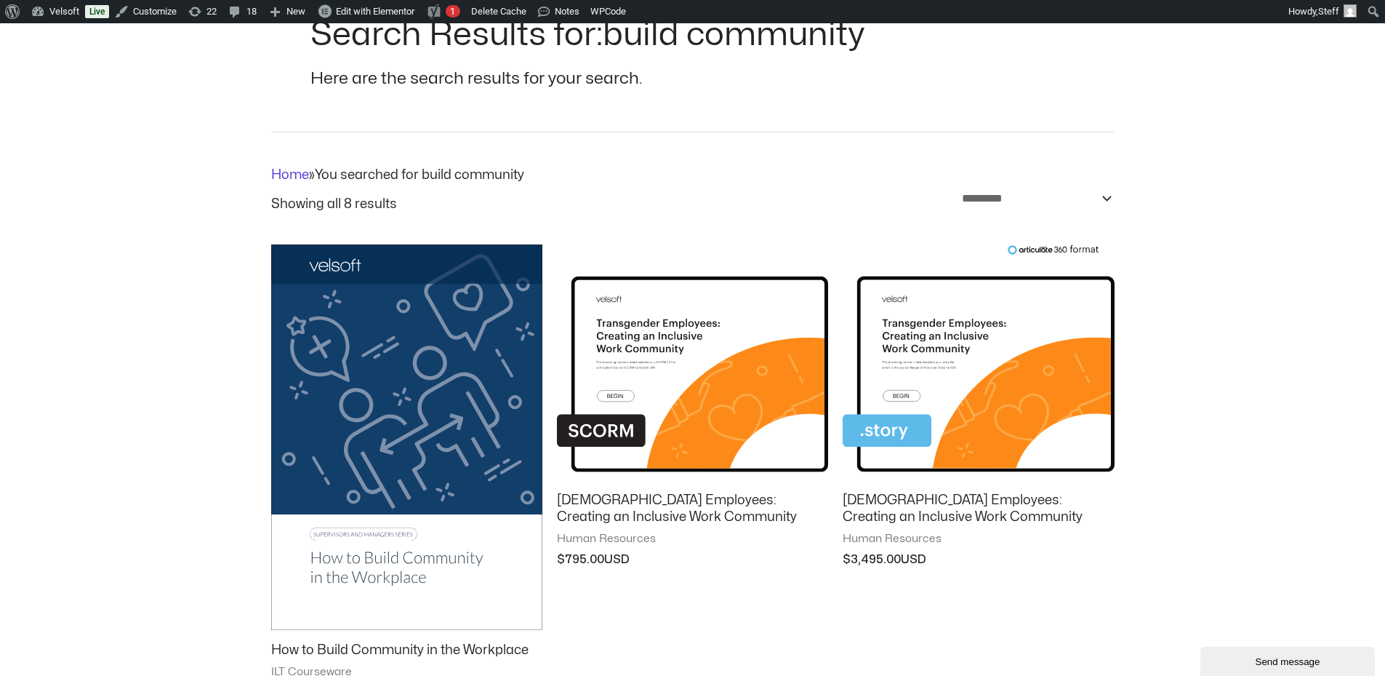
scroll to position [218, 0]
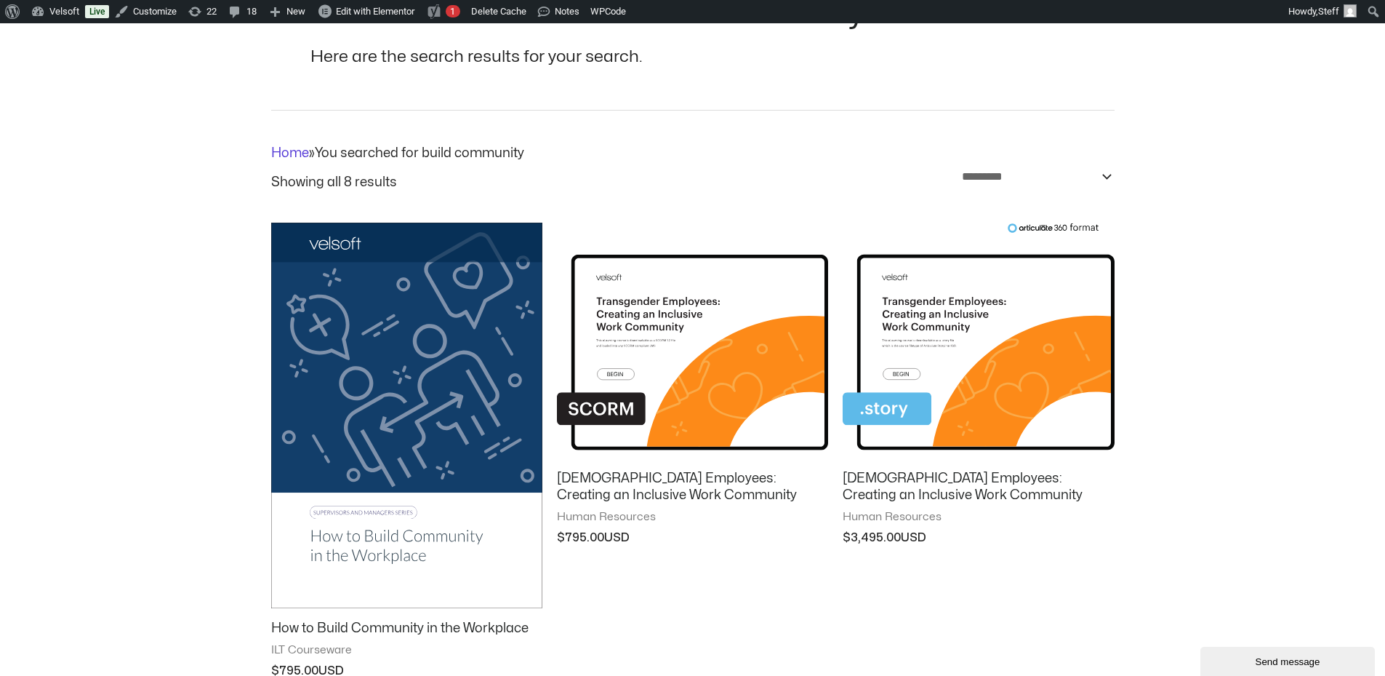
click at [371, 402] on img at bounding box center [406, 415] width 271 height 385
